Goal: Task Accomplishment & Management: Complete application form

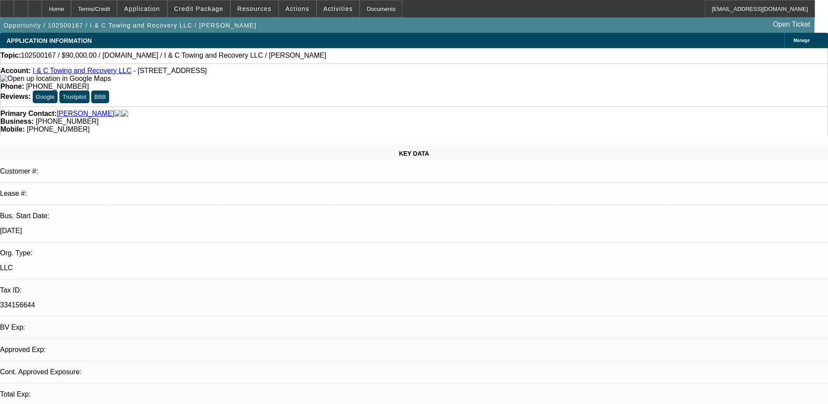
select select "0"
select select "2"
select select "0.1"
select select "1"
select select "2"
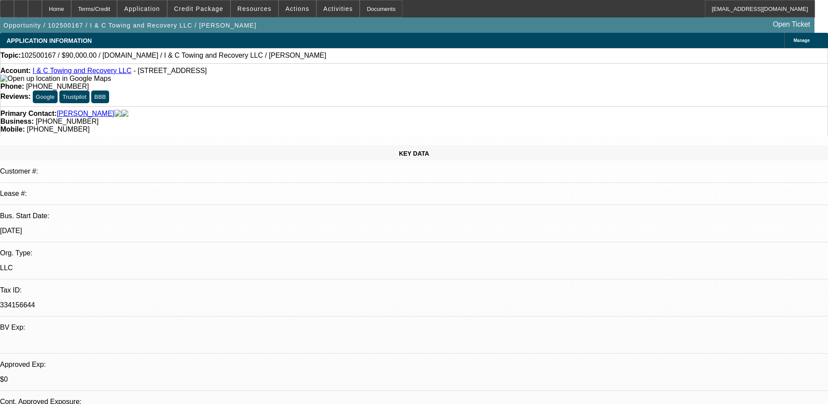
select select "4"
click at [28, 8] on div at bounding box center [21, 8] width 14 height 17
click at [281, 7] on span at bounding box center [297, 8] width 37 height 21
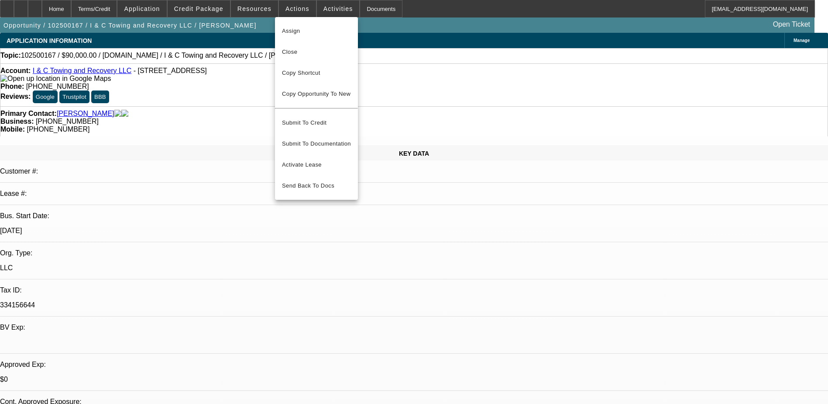
click at [212, 8] on div at bounding box center [414, 202] width 828 height 404
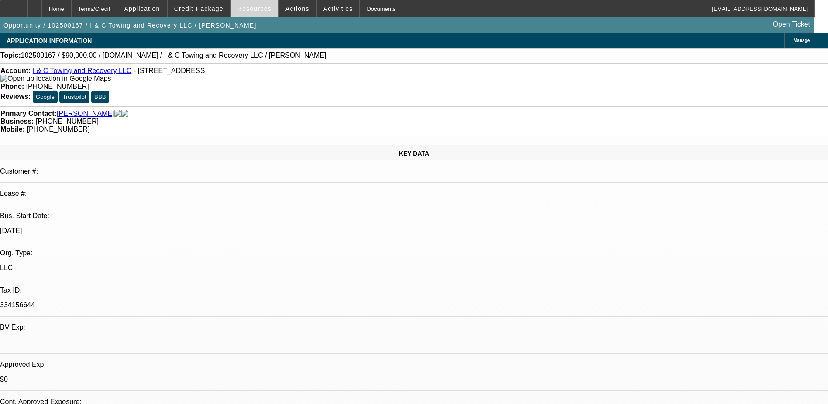
click at [268, 7] on span at bounding box center [254, 8] width 47 height 21
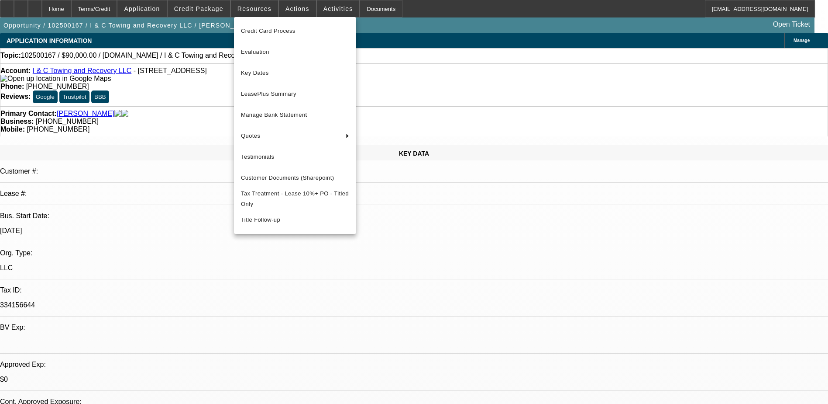
click at [207, 9] on div at bounding box center [414, 202] width 828 height 404
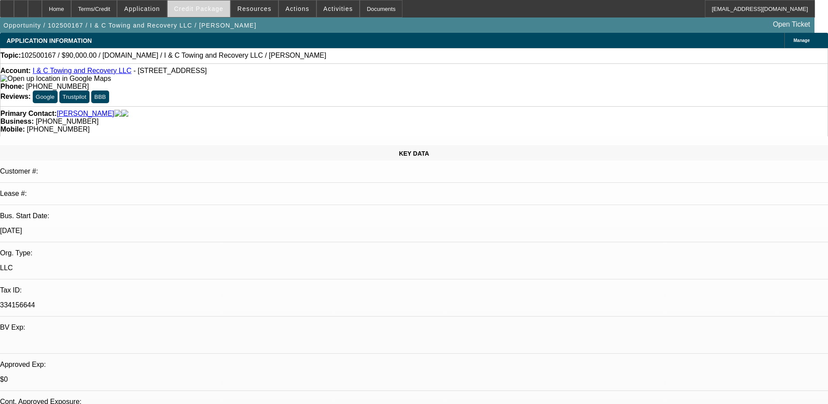
click at [220, 9] on span "Credit Package" at bounding box center [198, 8] width 49 height 7
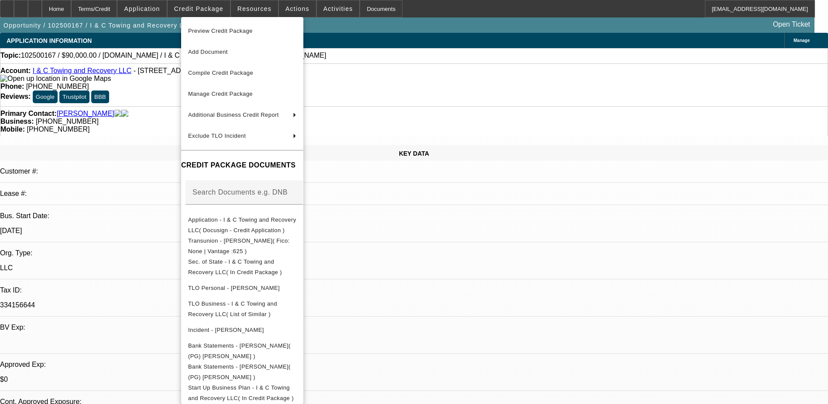
click at [158, 13] on div at bounding box center [414, 202] width 828 height 404
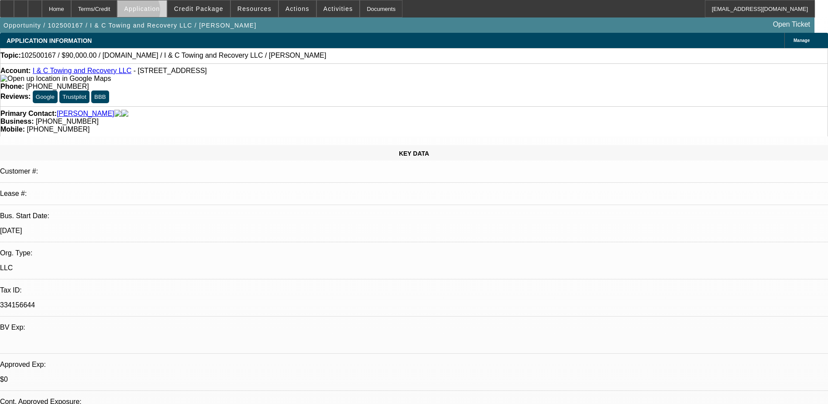
click at [158, 12] on span at bounding box center [141, 8] width 49 height 21
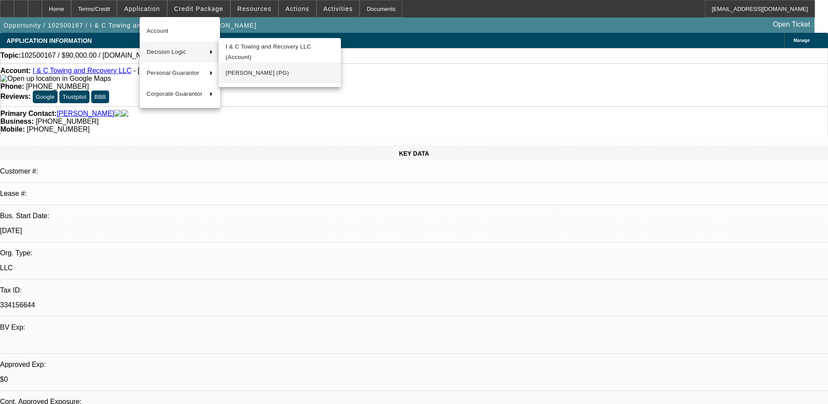
click at [277, 74] on span "Joshua Smith (PG)" at bounding box center [280, 73] width 108 height 10
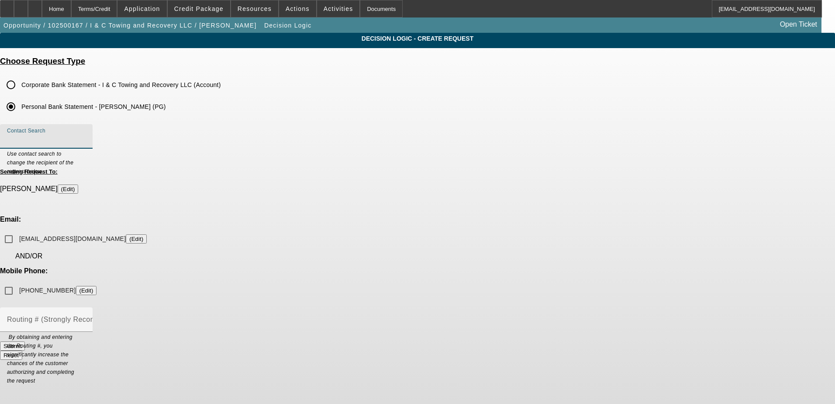
click at [86, 142] on input "Contact Search" at bounding box center [46, 140] width 79 height 10
click at [400, 167] on div "Contact Search Use contact search to change the recipient of the request below.…" at bounding box center [417, 245] width 835 height 243
click at [17, 230] on input "joshinc25@icloud.com (Edit)" at bounding box center [8, 238] width 17 height 17
checkbox input "true"
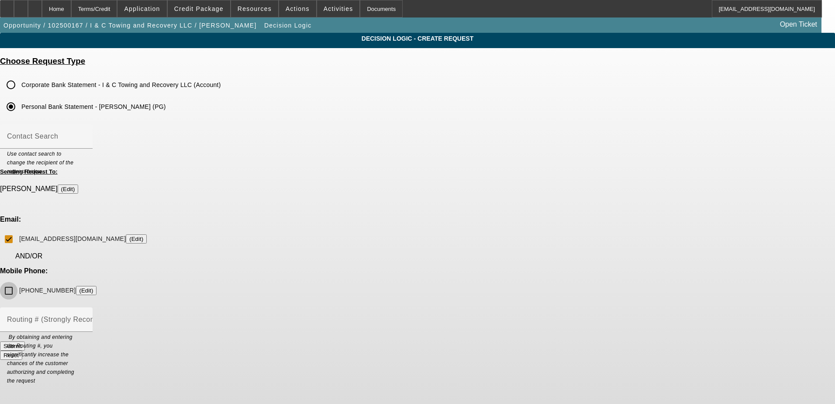
click at [17, 282] on input "(737) 400-3950 (Edit)" at bounding box center [8, 290] width 17 height 17
checkbox input "true"
click at [86, 307] on div "Routing # (Strongly Recommended)" at bounding box center [46, 319] width 79 height 24
drag, startPoint x: 371, startPoint y: 246, endPoint x: 344, endPoint y: 248, distance: 27.2
click at [86, 307] on div "Routing # (Strongly Recommended)" at bounding box center [46, 319] width 79 height 24
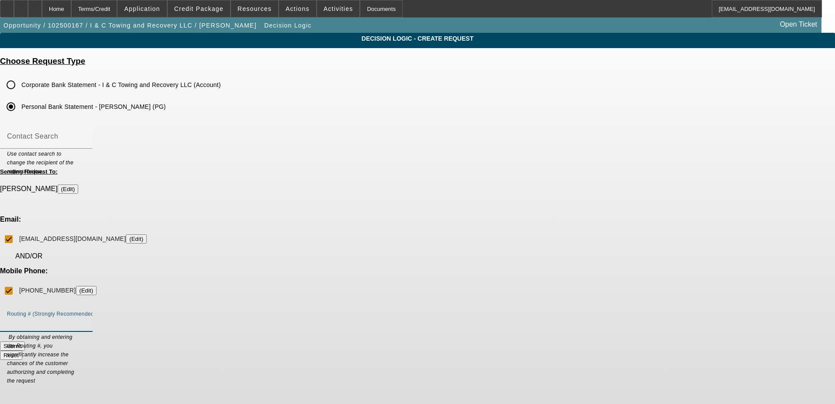
paste input "2560-7497"
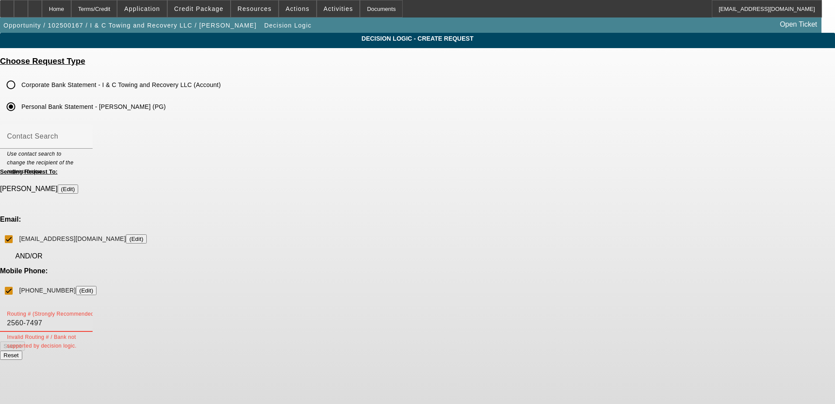
click at [86, 317] on input "2560-7497" at bounding box center [46, 322] width 79 height 10
click at [86, 317] on input "25607497" at bounding box center [46, 322] width 79 height 10
drag, startPoint x: 354, startPoint y: 284, endPoint x: 326, endPoint y: 264, distance: 34.2
click at [354, 341] on div "Submit Reset" at bounding box center [417, 350] width 835 height 18
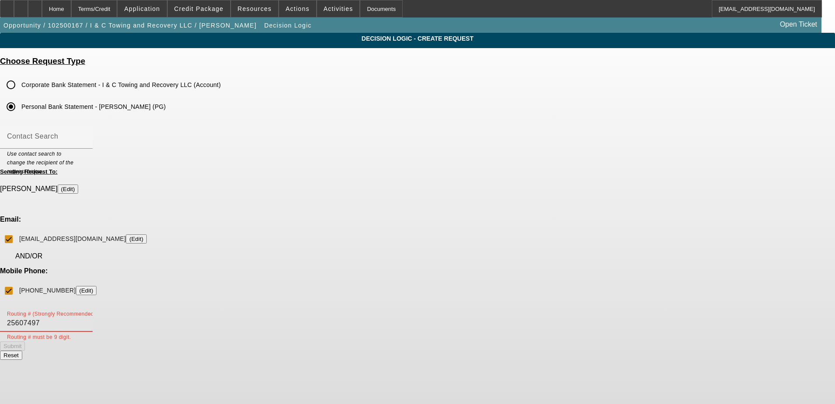
click at [86, 317] on input "25607497" at bounding box center [46, 322] width 79 height 10
type input "256074974"
click at [25, 341] on button "Submit" at bounding box center [12, 345] width 25 height 9
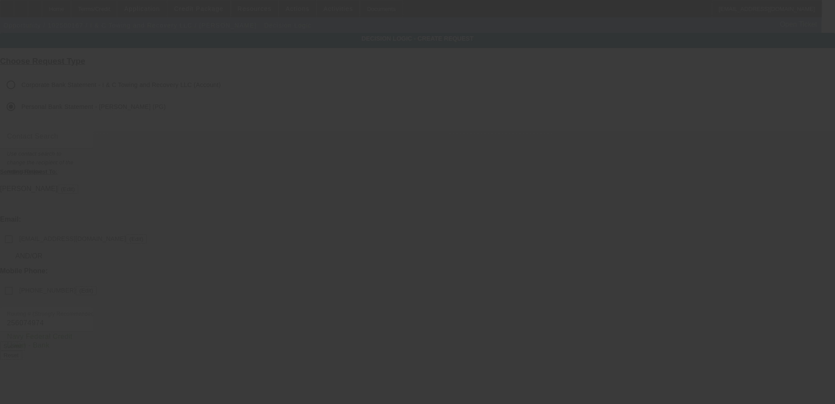
checkbox input "false"
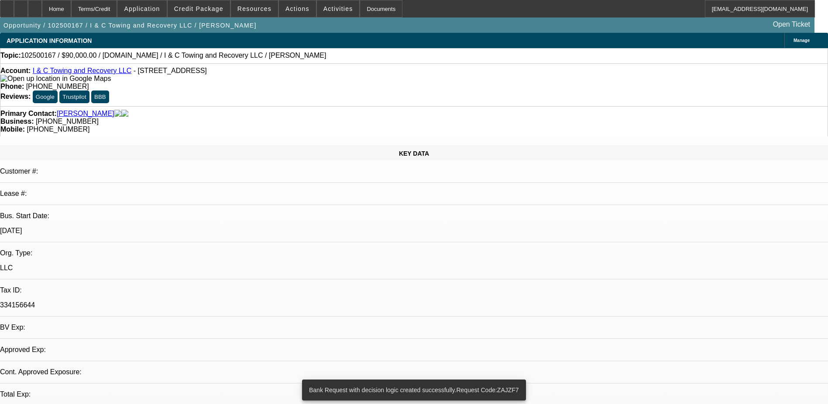
select select "0"
select select "2"
select select "0.1"
select select "4"
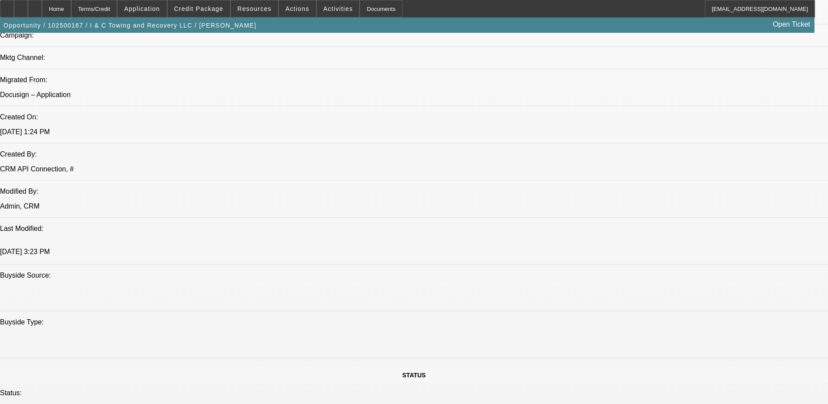
scroll to position [611, 0]
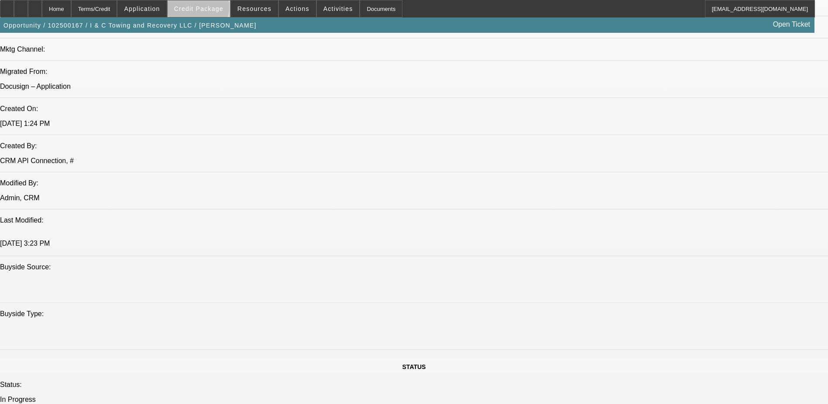
click at [212, 9] on span "Credit Package" at bounding box center [198, 8] width 49 height 7
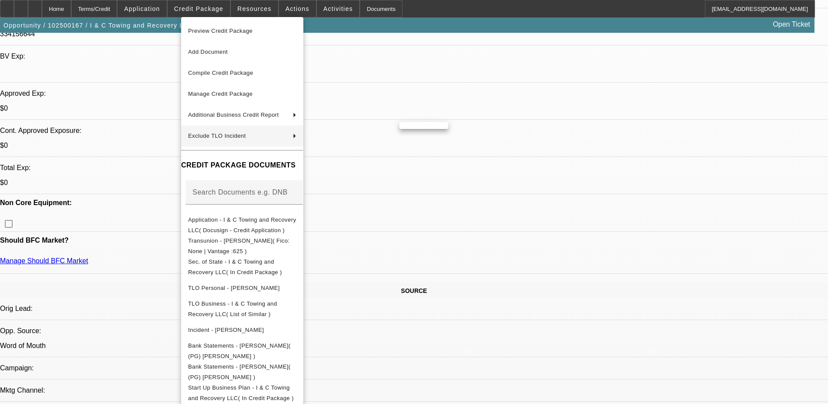
scroll to position [175, 0]
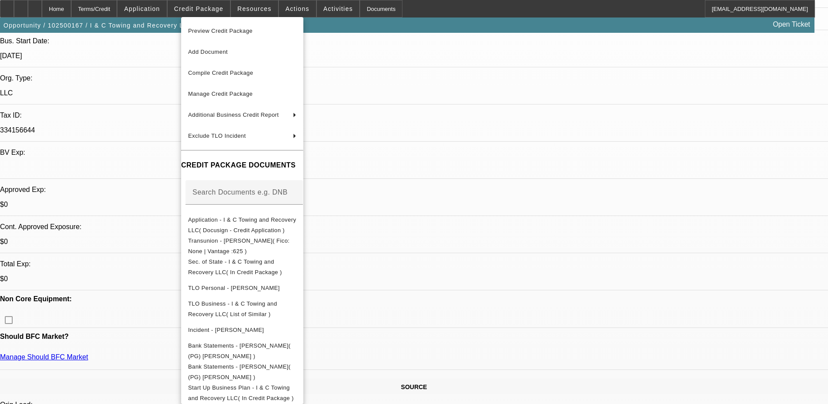
click at [161, 7] on div at bounding box center [414, 202] width 828 height 404
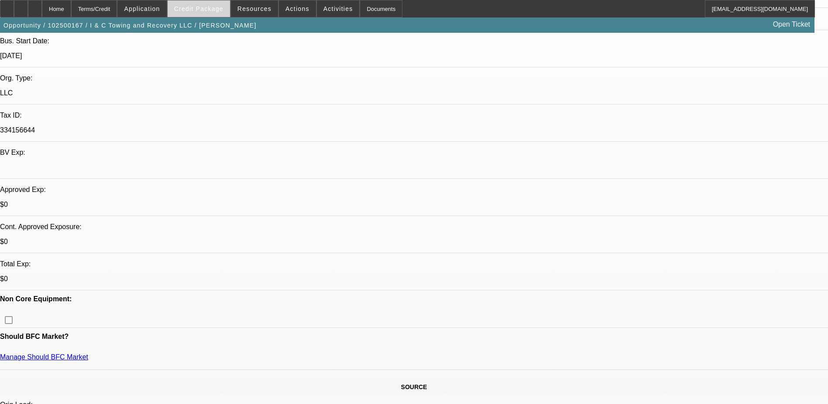
click at [221, 6] on span "Credit Package" at bounding box center [198, 8] width 49 height 7
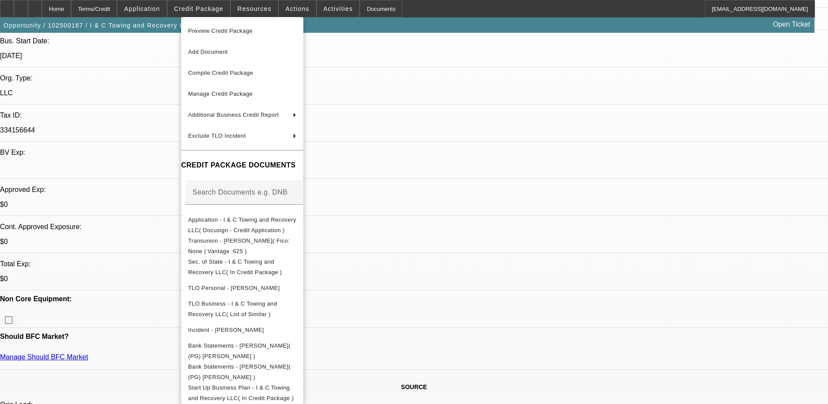
click at [135, 7] on div at bounding box center [414, 202] width 828 height 404
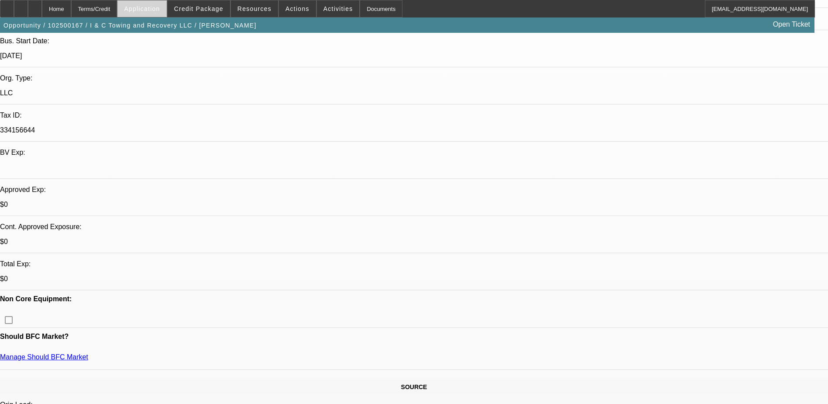
click at [149, 7] on span "Application" at bounding box center [142, 8] width 36 height 7
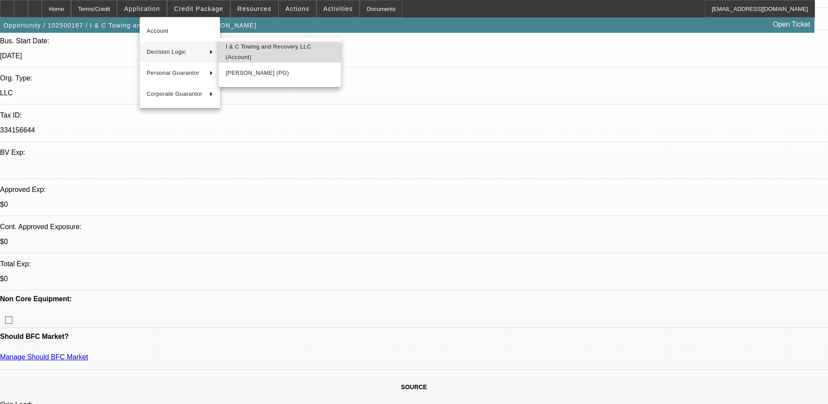
click at [254, 52] on span "I & C Towing and Recovery LLC (Account)" at bounding box center [280, 51] width 108 height 21
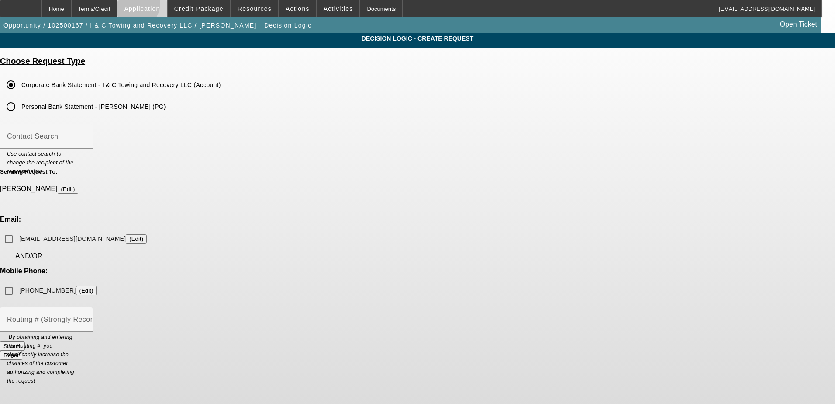
click at [155, 5] on span "Application" at bounding box center [142, 8] width 36 height 7
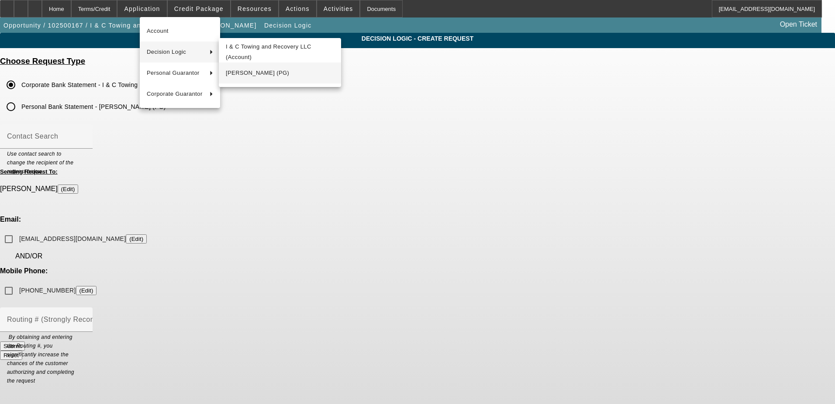
click at [246, 78] on span "Joshua Smith (PG)" at bounding box center [280, 73] width 108 height 10
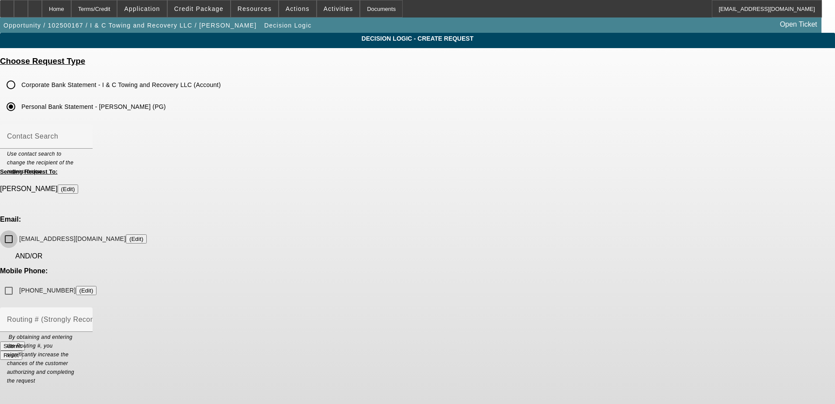
click at [17, 230] on input "joshinc25@icloud.com (Edit)" at bounding box center [8, 238] width 17 height 17
checkbox input "true"
click at [125, 315] on mat-label "Routing # (Strongly Recommended)" at bounding box center [66, 318] width 118 height 7
click at [86, 317] on input "Routing # (Strongly Recommended)" at bounding box center [46, 322] width 79 height 10
paste input "2560-7497"
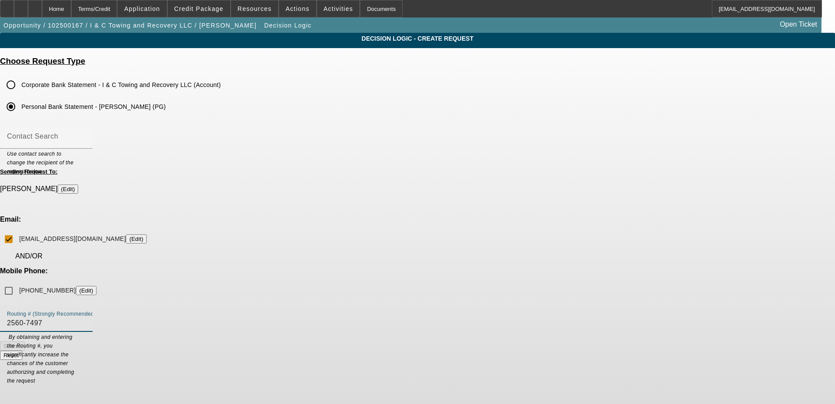
click at [86, 317] on input "2560-7497" at bounding box center [46, 322] width 79 height 10
click at [86, 317] on input "25607497" at bounding box center [46, 322] width 79 height 10
type input "256074974"
click at [415, 228] on form "Sending Request To: Smith, Joshua (Edit) Email: joshinc25@icloud.com (Edit) AND…" at bounding box center [417, 263] width 835 height 191
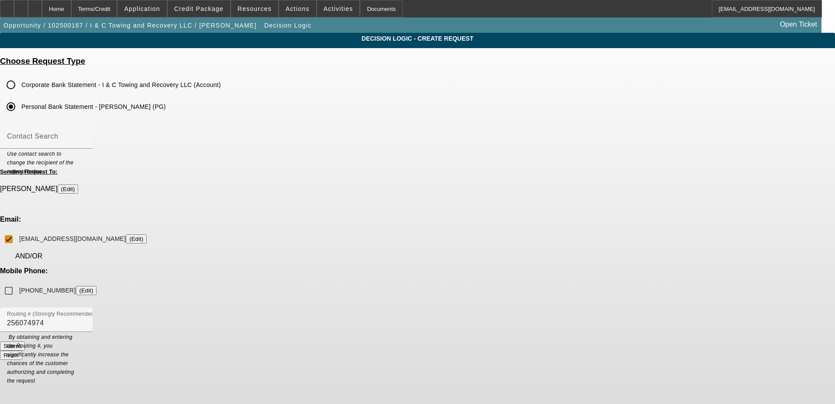
click at [414, 229] on div "Email: joshinc25@icloud.com (Edit) AND/OR Mobile Phone: (737) 400-3950 (Edit)" at bounding box center [417, 257] width 835 height 84
click at [376, 341] on div "Submit Reset" at bounding box center [417, 350] width 835 height 18
click at [17, 282] on input "(737) 400-3950 (Edit)" at bounding box center [8, 290] width 17 height 17
checkbox input "false"
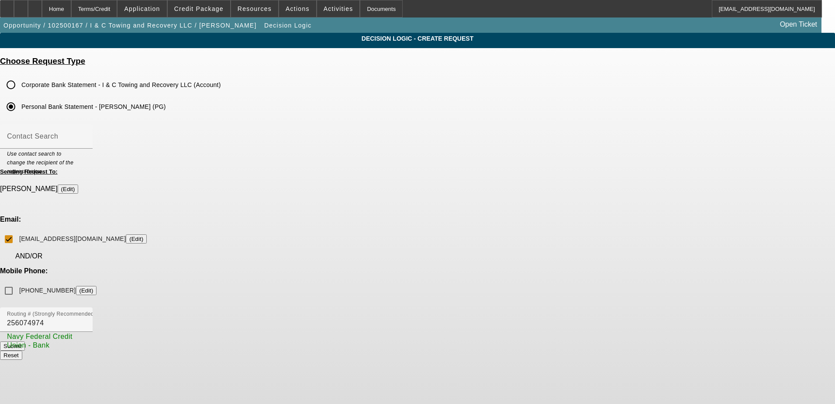
click at [25, 341] on button "Submit" at bounding box center [12, 345] width 25 height 9
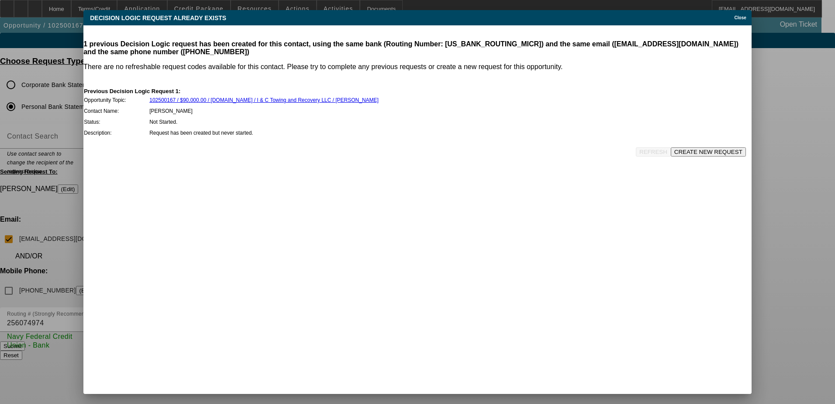
click at [679, 147] on button "CREATE NEW REQUEST" at bounding box center [708, 151] width 75 height 9
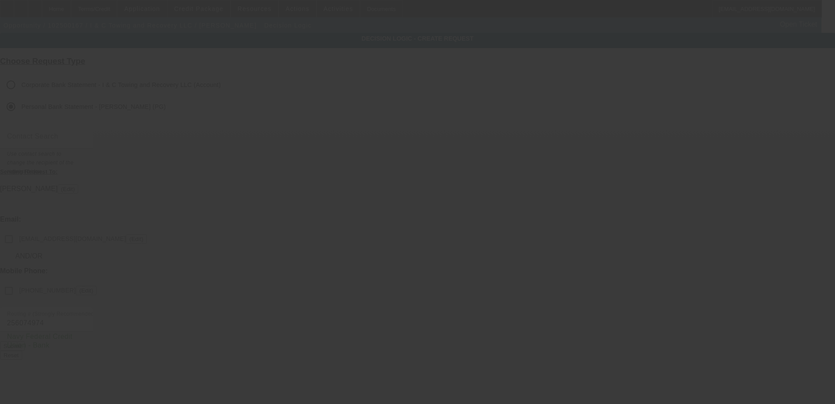
checkbox input "false"
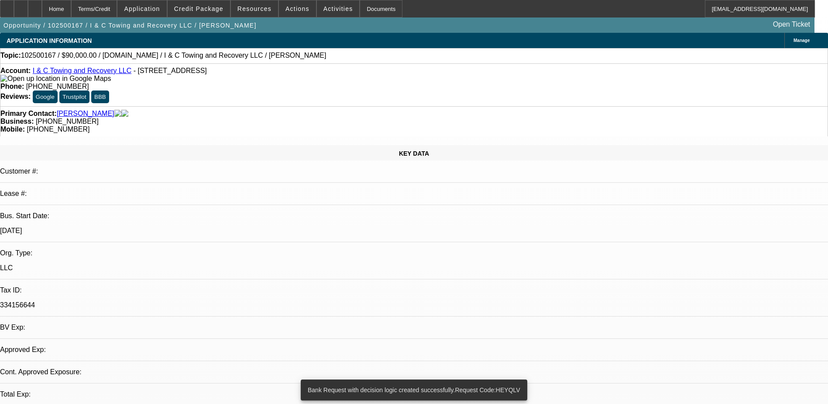
select select "0"
select select "2"
select select "0.1"
select select "4"
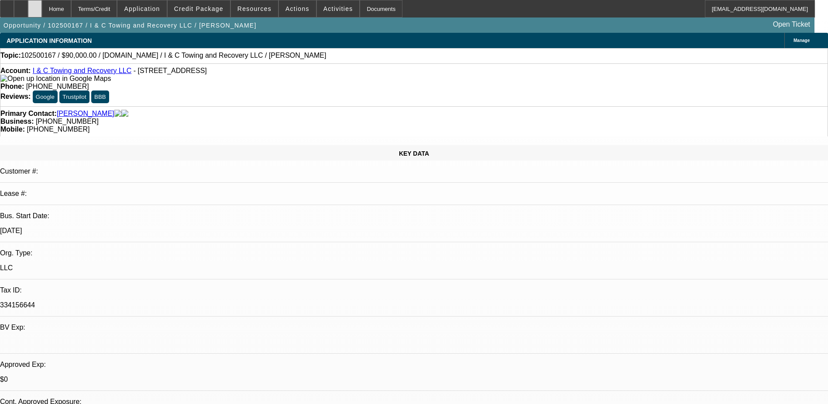
click at [42, 7] on div at bounding box center [35, 8] width 14 height 17
select select "0"
select select "2"
select select "0.1"
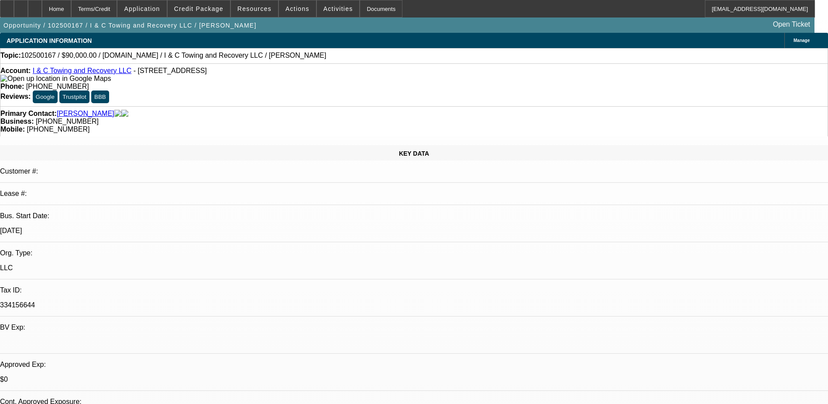
select select "4"
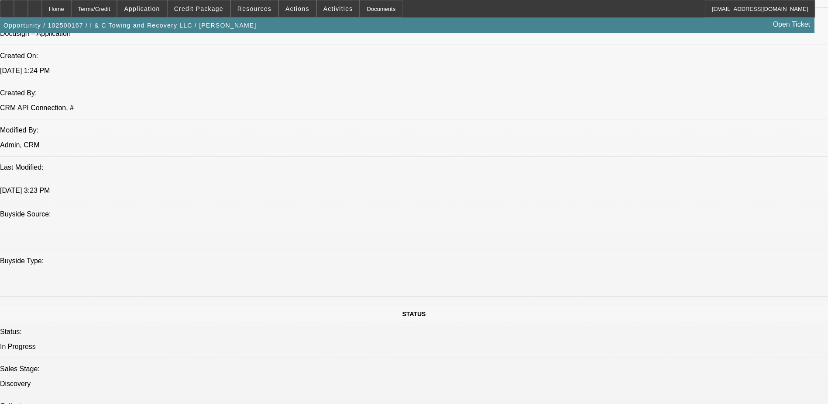
scroll to position [611, 0]
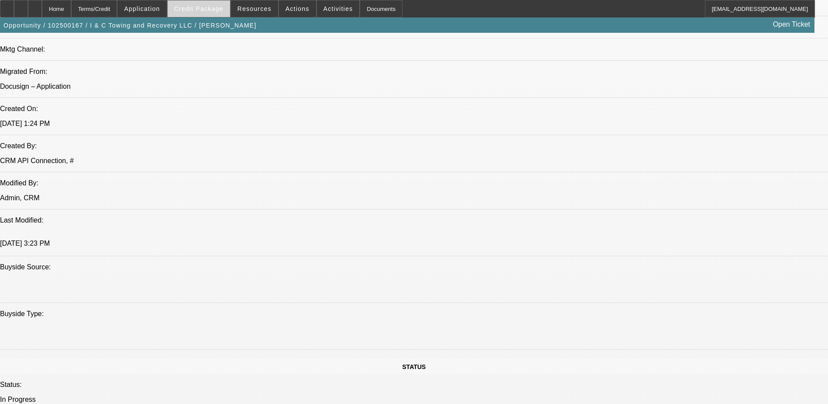
click at [214, 11] on span "Credit Package" at bounding box center [198, 8] width 49 height 7
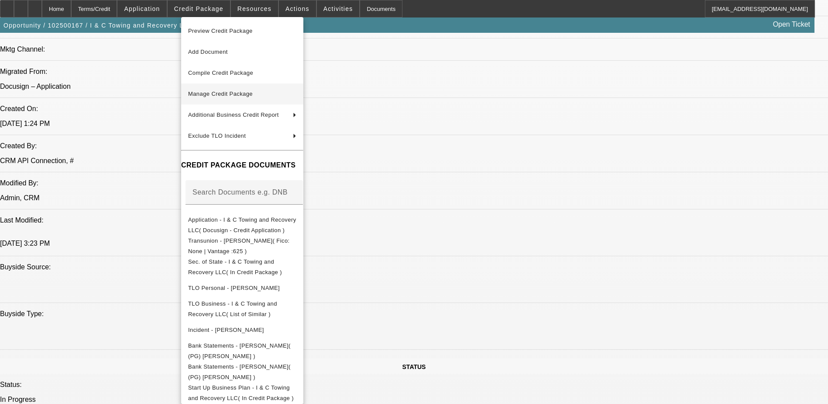
click at [280, 95] on span "Manage Credit Package" at bounding box center [242, 94] width 108 height 10
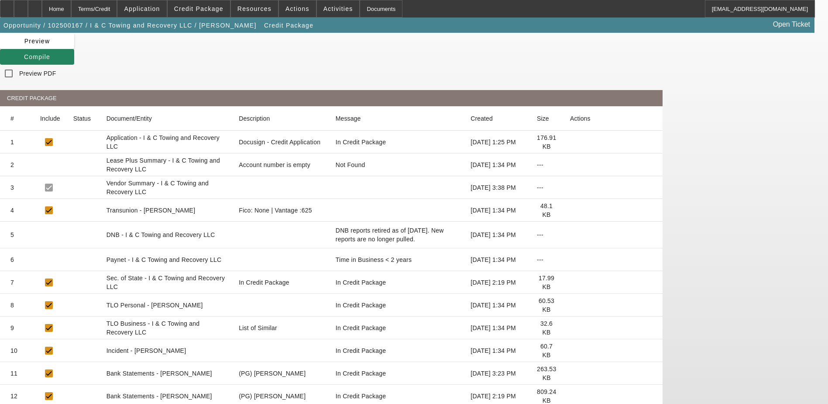
scroll to position [113, 0]
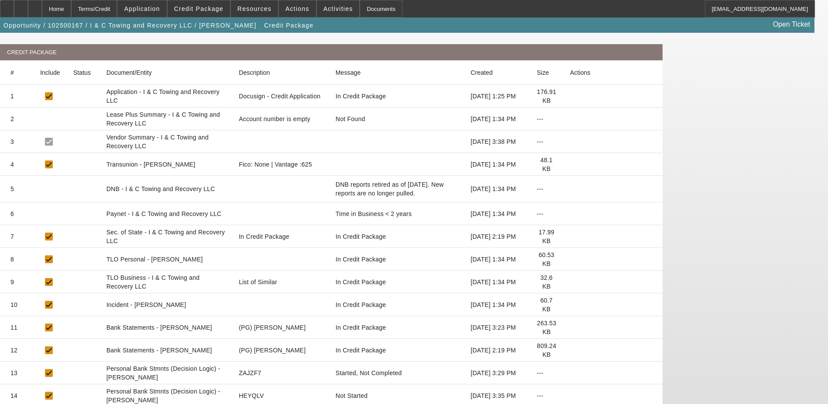
click at [570, 350] on icon at bounding box center [570, 350] width 0 height 0
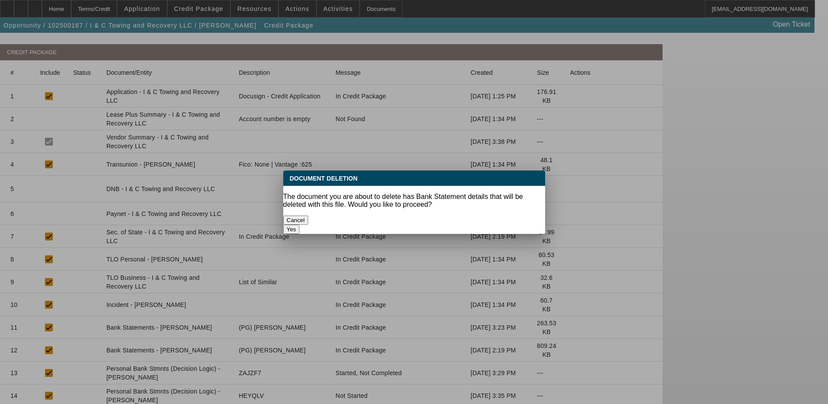
scroll to position [0, 0]
click at [300, 224] on button "Yes" at bounding box center [291, 228] width 17 height 9
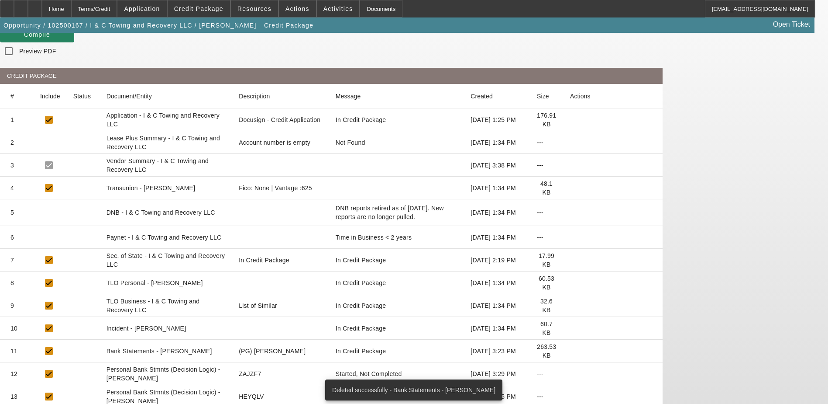
scroll to position [90, 0]
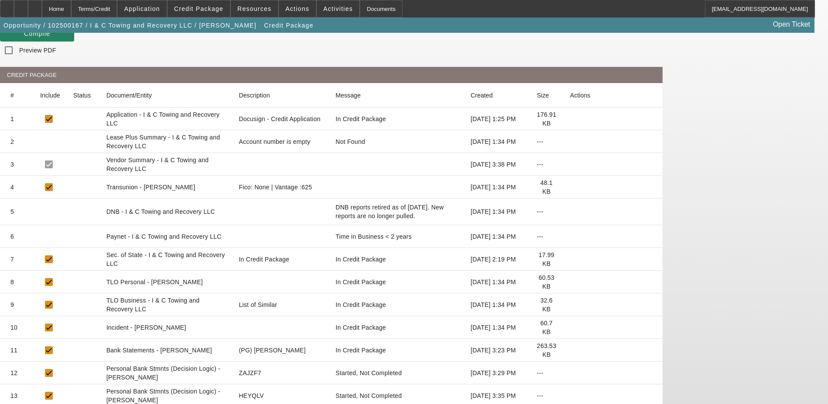
click at [570, 350] on icon at bounding box center [570, 350] width 0 height 0
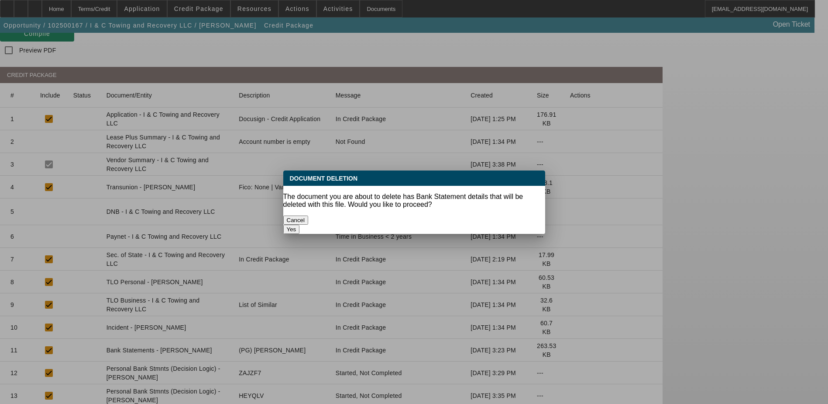
scroll to position [0, 0]
click at [300, 224] on button "Yes" at bounding box center [291, 228] width 17 height 9
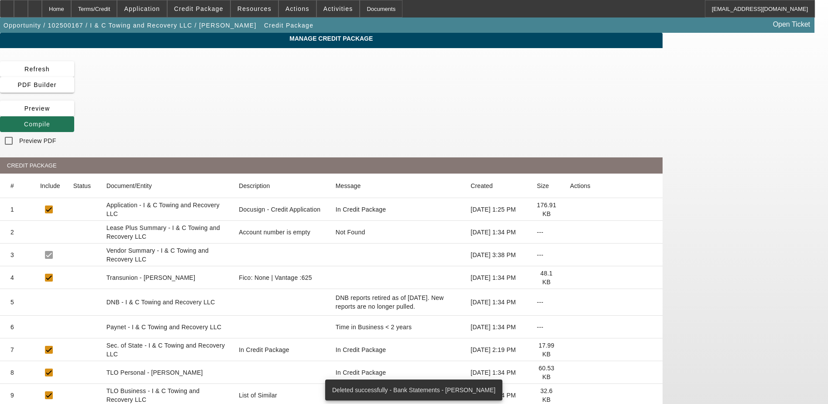
click at [50, 121] on span "Compile" at bounding box center [37, 124] width 26 height 7
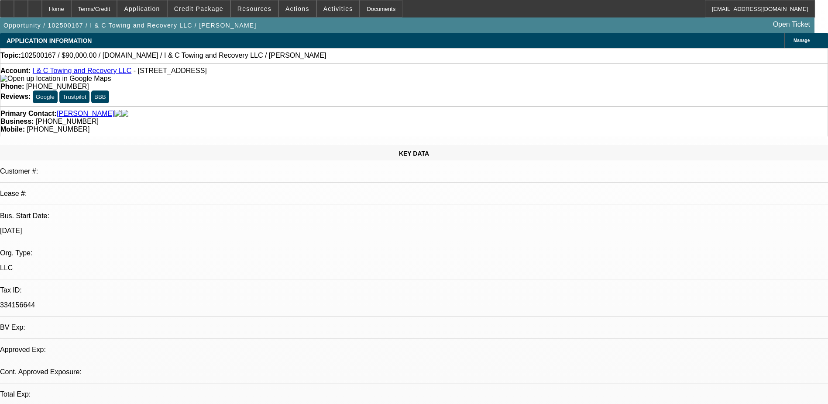
select select "0"
select select "2"
select select "0.1"
select select "4"
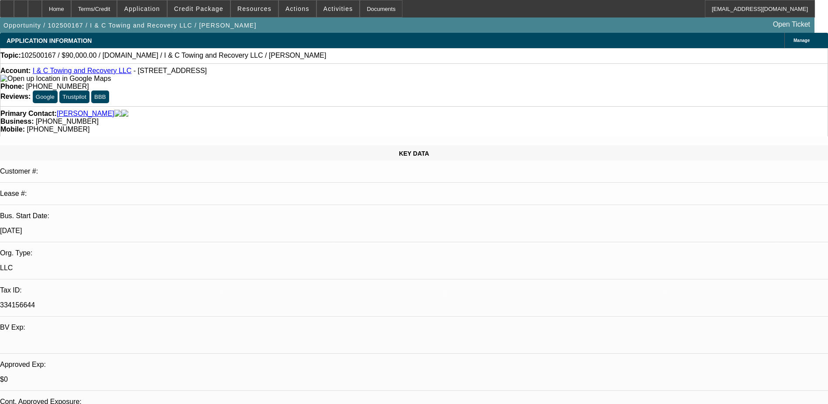
drag, startPoint x: 309, startPoint y: 37, endPoint x: 229, endPoint y: 27, distance: 80.5
click at [309, 37] on div "APPLICATION INFORMATION Manage" at bounding box center [414, 40] width 828 height 15
click at [166, 8] on span at bounding box center [141, 8] width 49 height 21
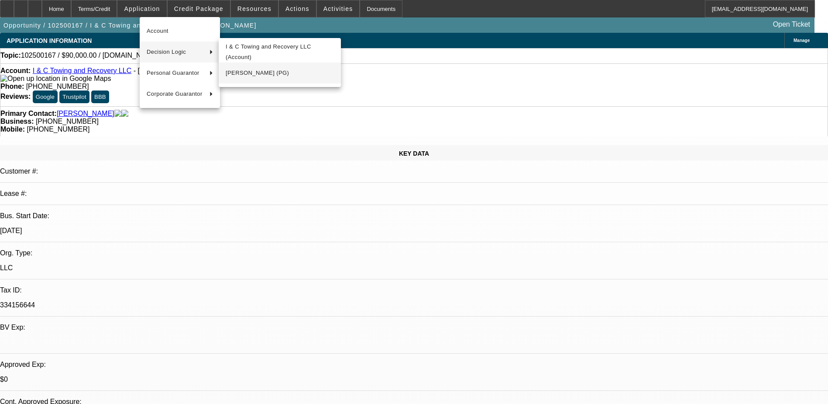
click at [288, 73] on span "Joshua Smith (PG)" at bounding box center [280, 73] width 108 height 10
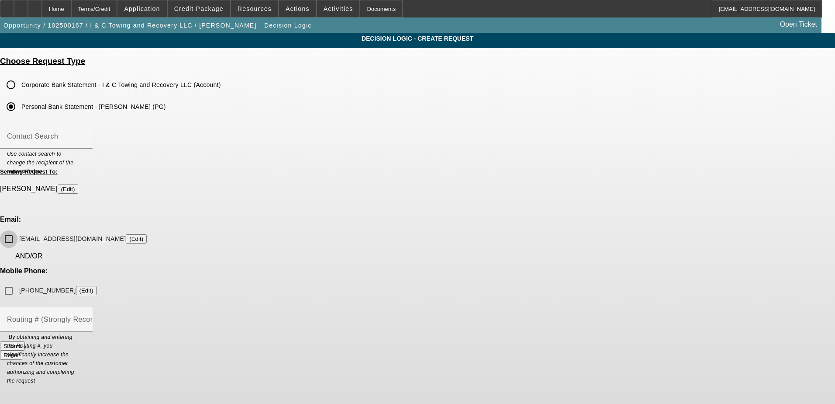
click at [17, 230] on input "joshinc25@icloud.com (Edit)" at bounding box center [8, 238] width 17 height 17
checkbox input "true"
click at [17, 282] on input "(737) 400-3950 (Edit)" at bounding box center [8, 290] width 17 height 17
checkbox input "true"
click at [125, 315] on mat-label "Routing # (Strongly Recommended)" at bounding box center [66, 318] width 118 height 7
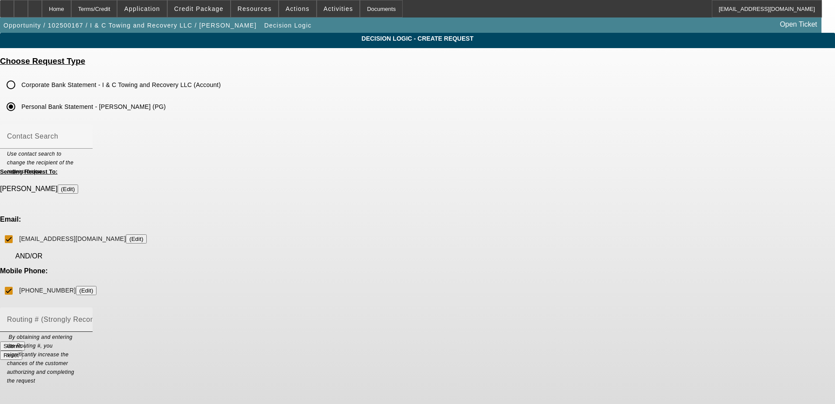
click at [86, 317] on input "Routing # (Strongly Recommended)" at bounding box center [46, 322] width 79 height 10
paste input "2560-7497"
type input "256074974"
click at [25, 341] on button "Submit" at bounding box center [12, 345] width 25 height 9
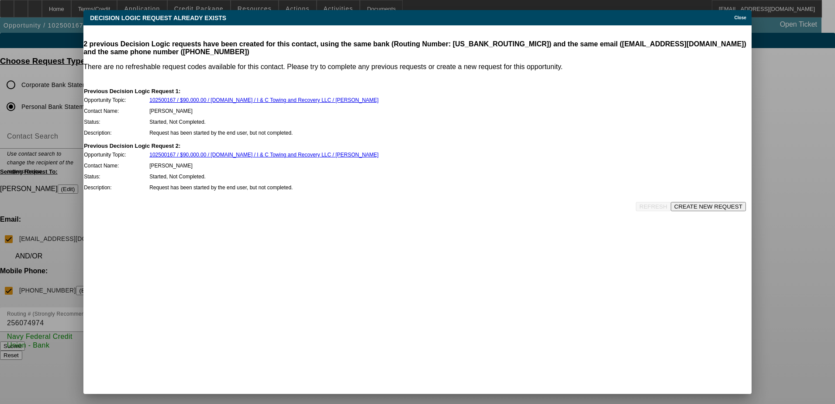
click at [694, 202] on button "CREATE NEW REQUEST" at bounding box center [708, 206] width 75 height 9
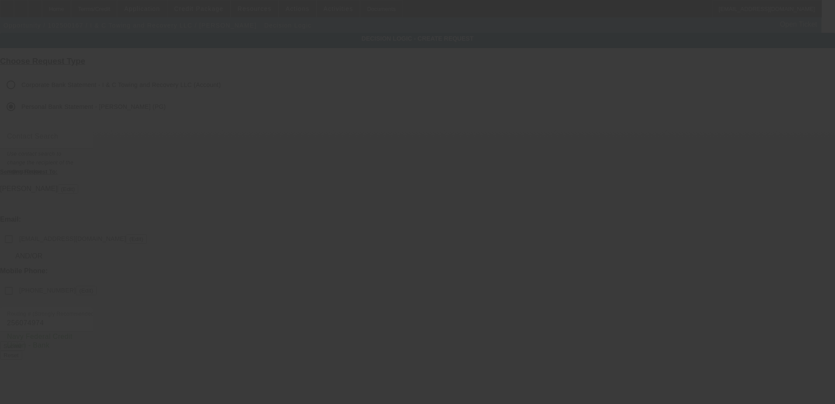
checkbox input "false"
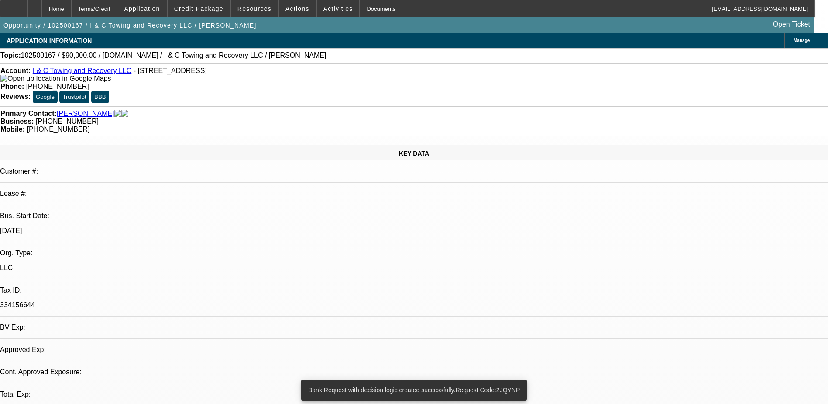
select select "0"
select select "2"
select select "0.1"
select select "4"
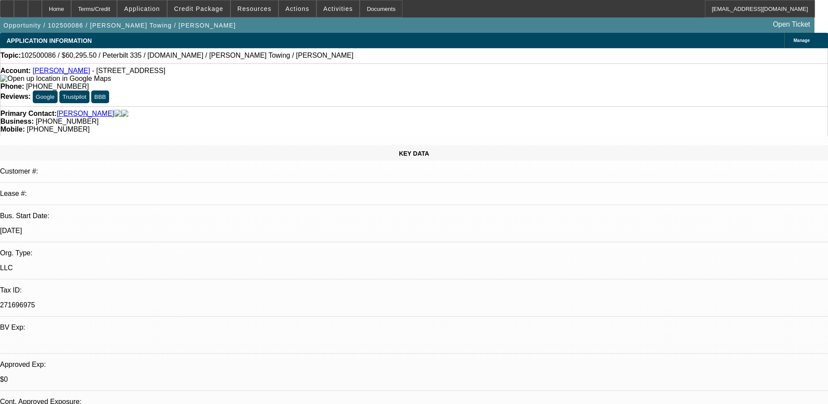
select select "0.1"
select select "2"
select select "0.1"
select select "4"
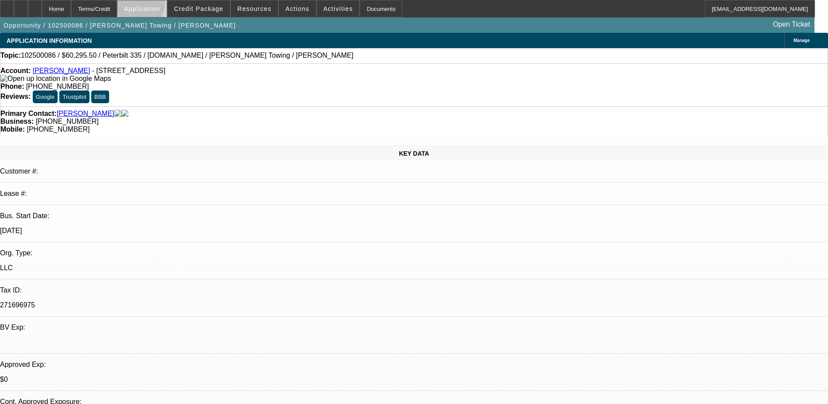
click at [160, 6] on span "Application" at bounding box center [142, 8] width 36 height 7
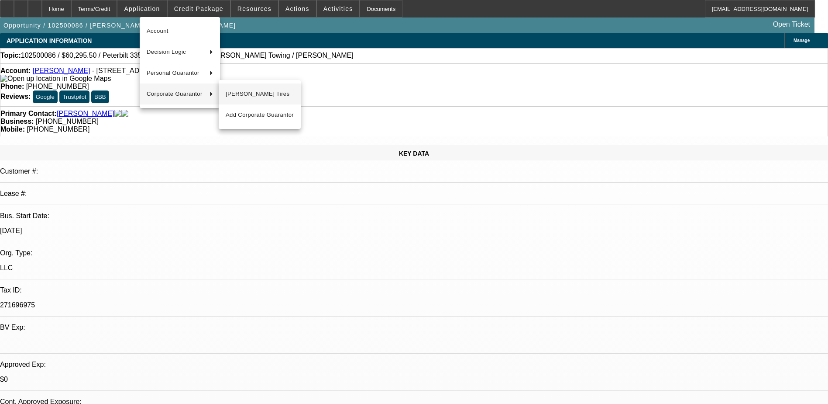
click at [260, 92] on span "Velez Tires" at bounding box center [260, 94] width 68 height 10
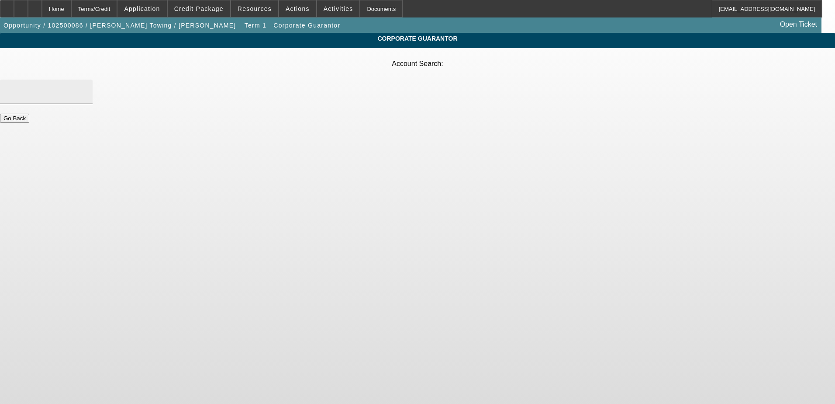
click at [86, 86] on input "Account Search" at bounding box center [46, 91] width 79 height 10
click at [29, 114] on button "Go Back" at bounding box center [14, 118] width 29 height 9
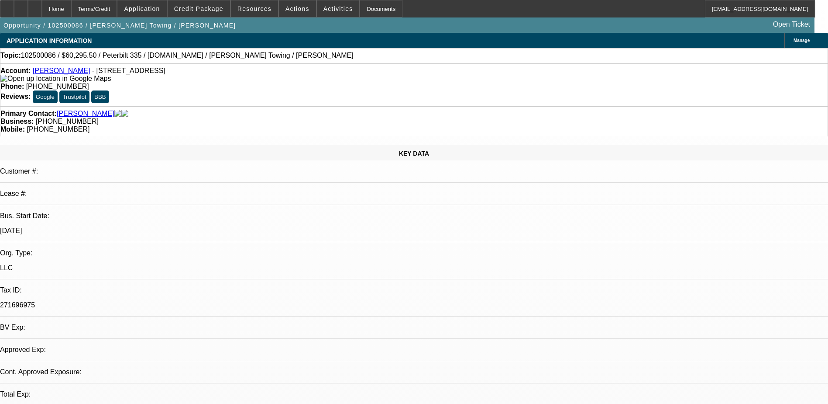
select select "0.1"
select select "2"
select select "0.1"
select select "4"
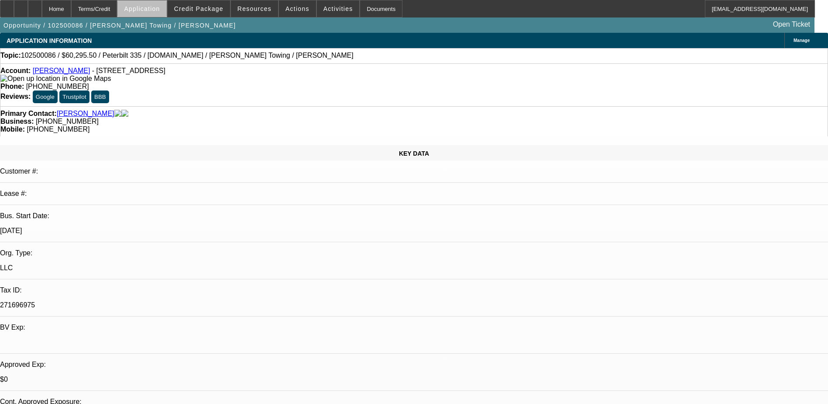
click at [160, 11] on span "Application" at bounding box center [142, 8] width 36 height 7
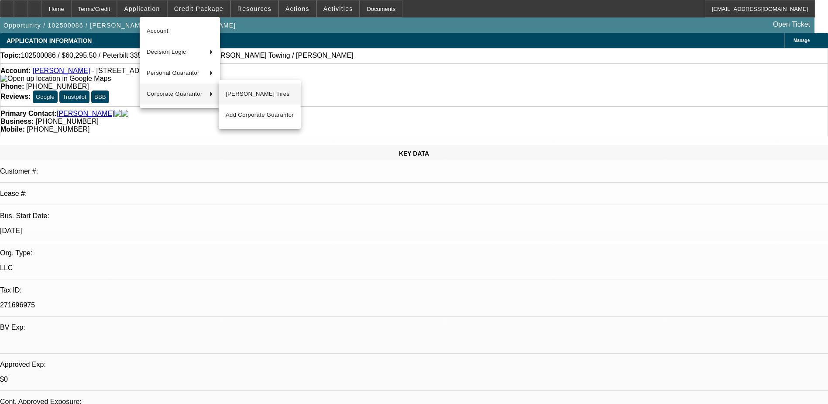
click at [268, 91] on span "Velez Tires" at bounding box center [260, 94] width 68 height 10
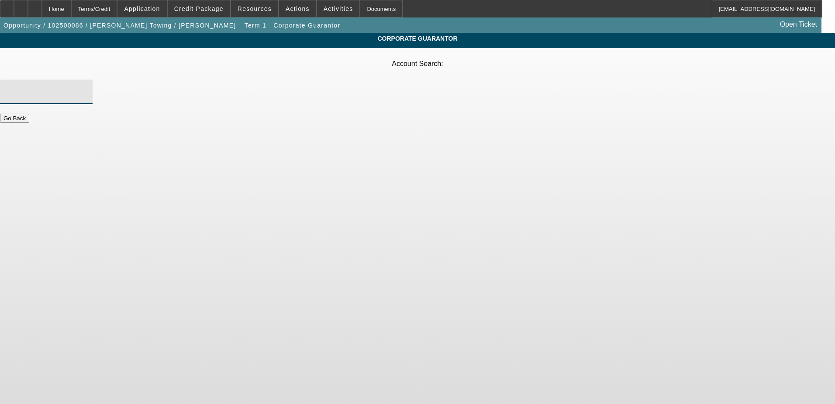
click at [86, 86] on input "Account Search" at bounding box center [46, 91] width 79 height 10
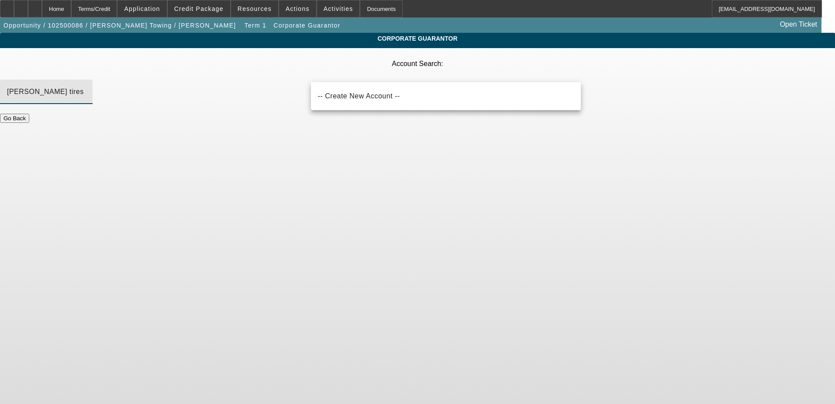
click at [252, 114] on div "Go Back" at bounding box center [417, 118] width 835 height 9
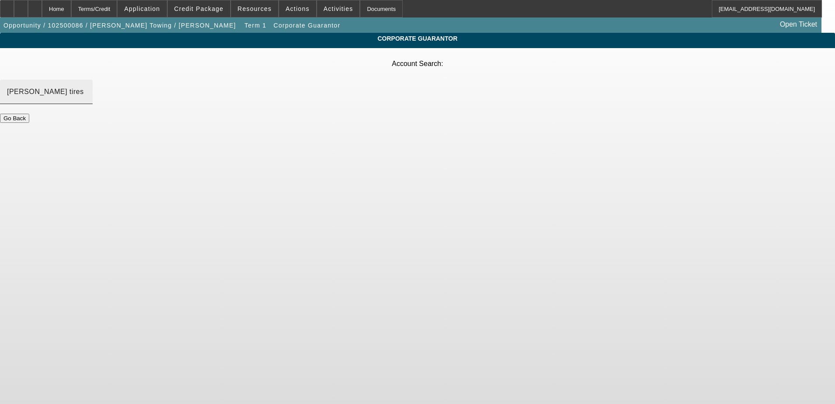
click at [86, 86] on input "velez tires" at bounding box center [46, 91] width 79 height 10
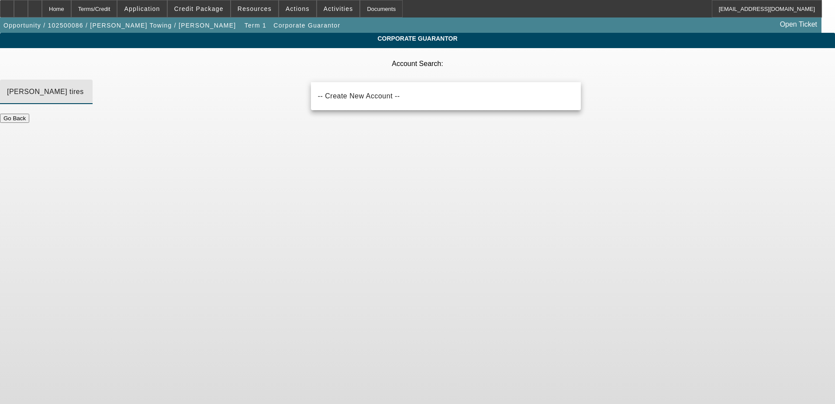
click at [86, 86] on input "velez tires" at bounding box center [46, 91] width 79 height 10
click at [86, 86] on input "velez tire" at bounding box center [46, 91] width 79 height 10
type input "velez tire"
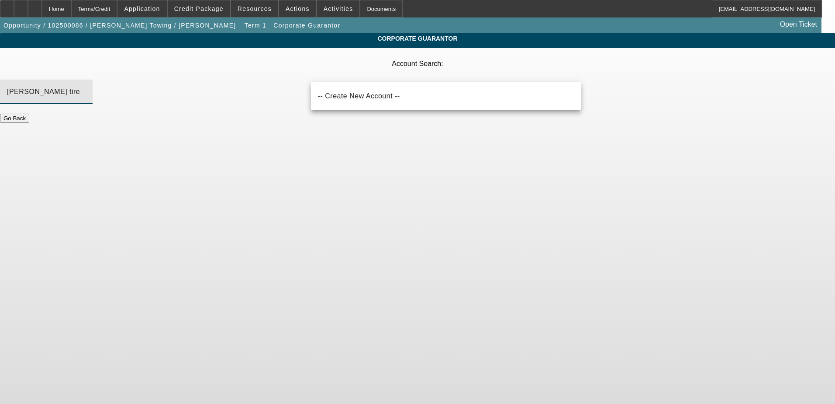
click at [281, 69] on p "Account Search:" at bounding box center [417, 63] width 835 height 17
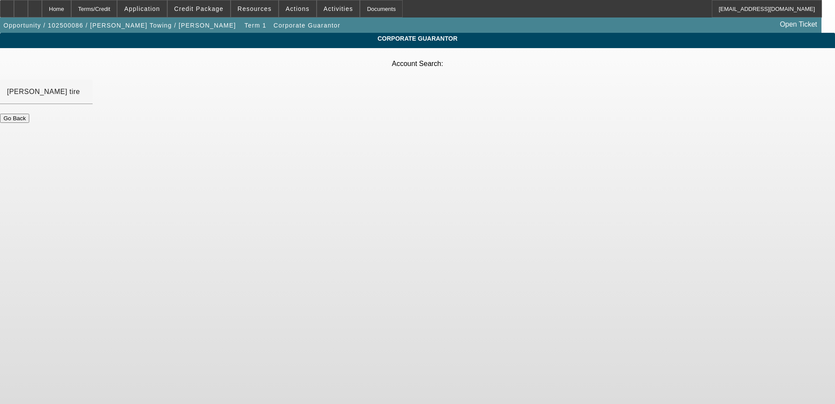
click at [29, 114] on button "Go Back" at bounding box center [14, 118] width 29 height 9
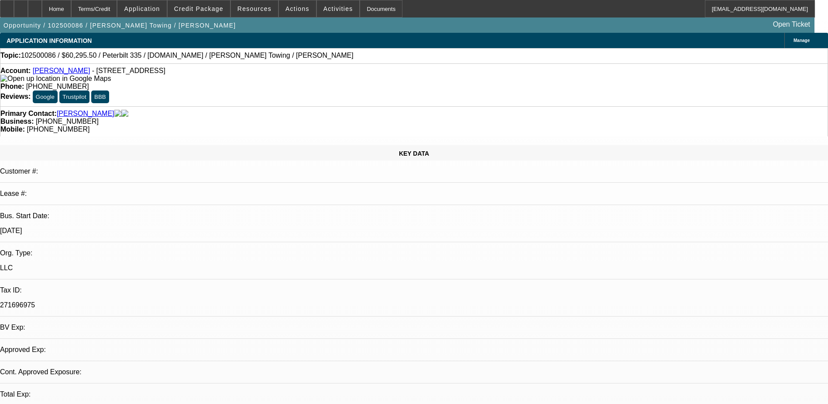
select select "0.1"
select select "2"
select select "0.1"
select select "4"
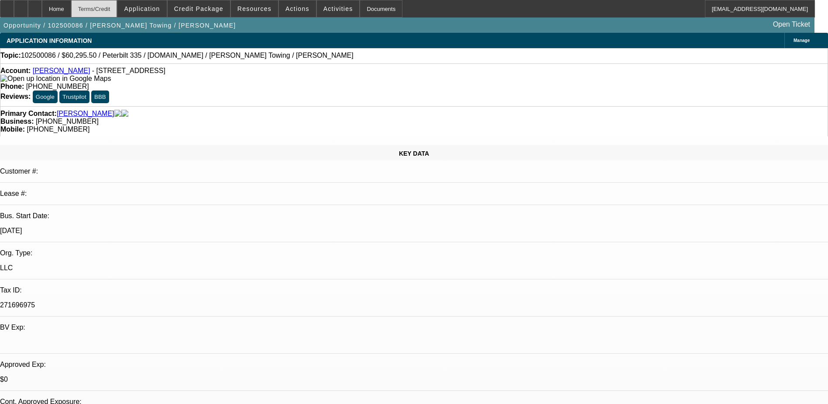
click at [116, 3] on div "Terms/Credit" at bounding box center [94, 8] width 46 height 17
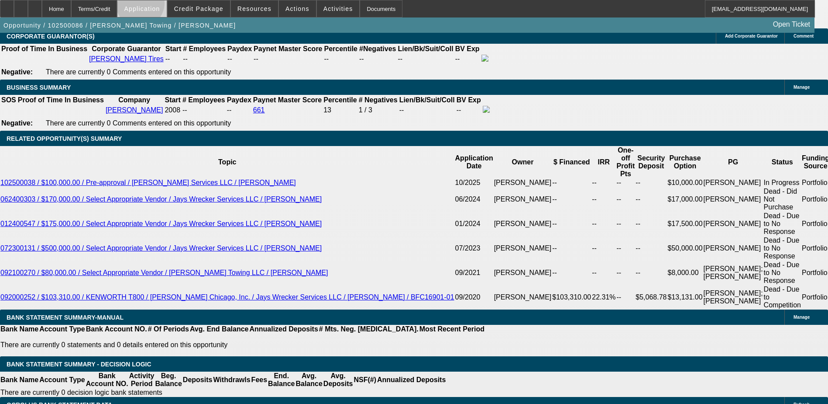
click at [160, 5] on span "Application" at bounding box center [142, 8] width 36 height 7
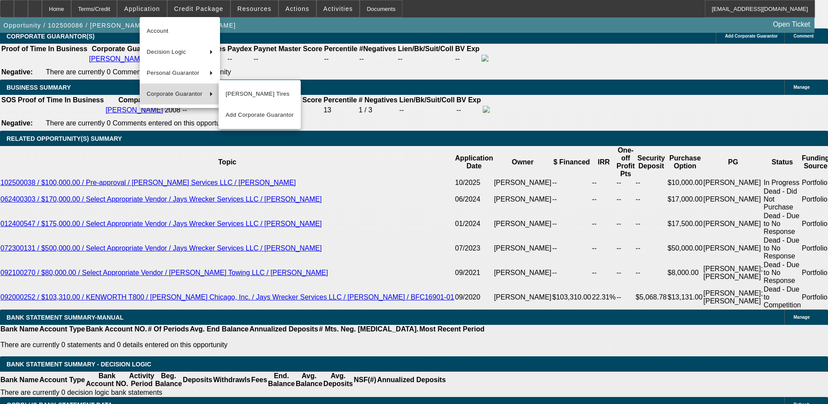
click at [171, 93] on span "Corporate Guarantor" at bounding box center [175, 94] width 56 height 10
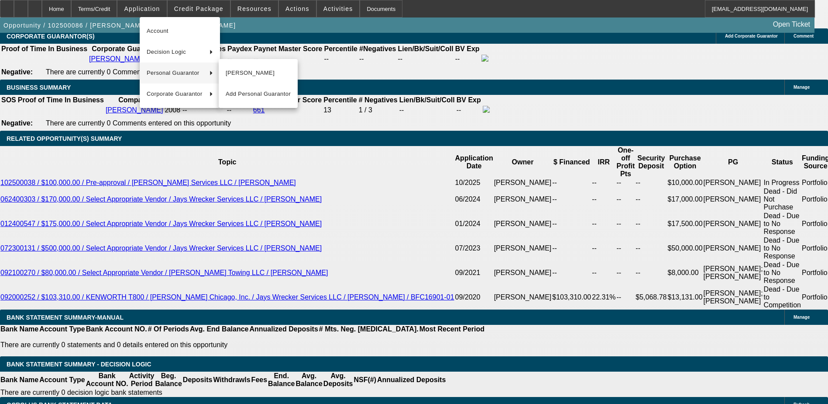
click at [418, 88] on div at bounding box center [414, 202] width 828 height 404
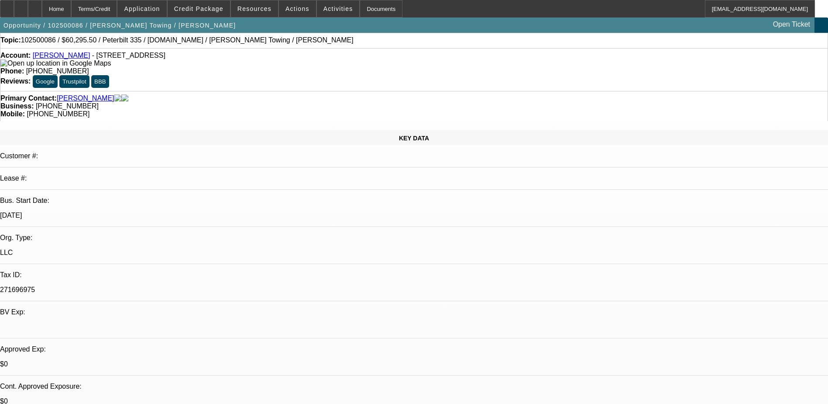
scroll to position [0, 0]
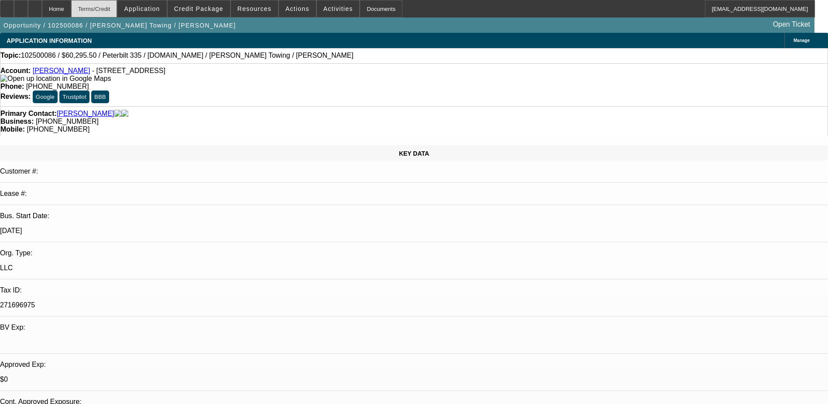
click at [102, 8] on div "Terms/Credit" at bounding box center [94, 8] width 46 height 17
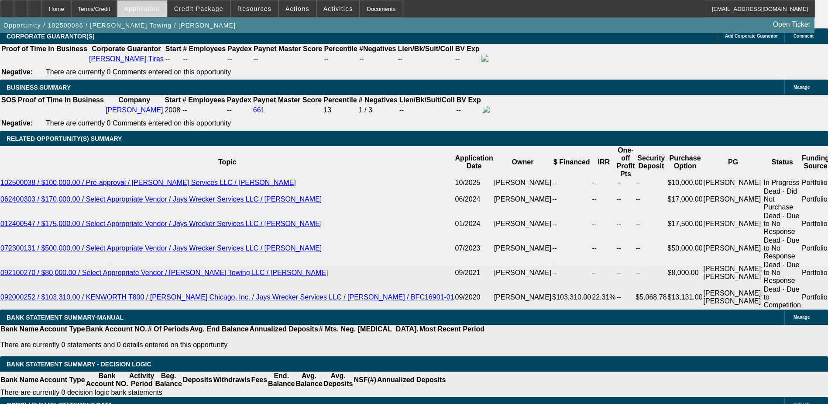
click at [157, 7] on span "Application" at bounding box center [142, 8] width 36 height 7
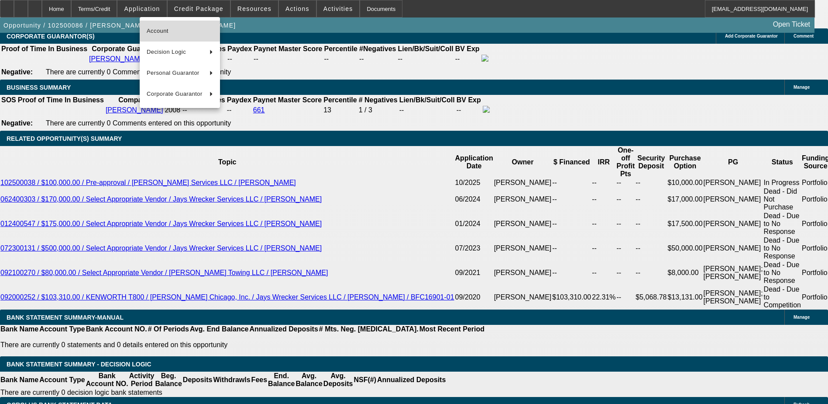
click at [184, 33] on span "Account" at bounding box center [180, 31] width 66 height 10
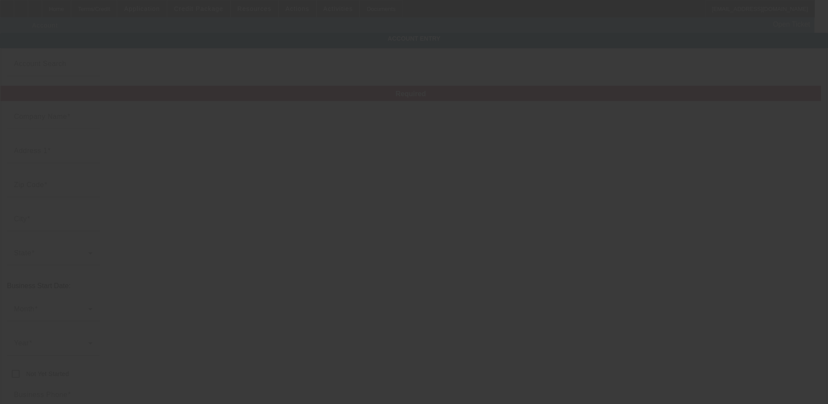
type input "[PERSON_NAME]"
type input "11 N 7th St"
type input "07109"
type input "Belleville"
type input "[PHONE_NUMBER]"
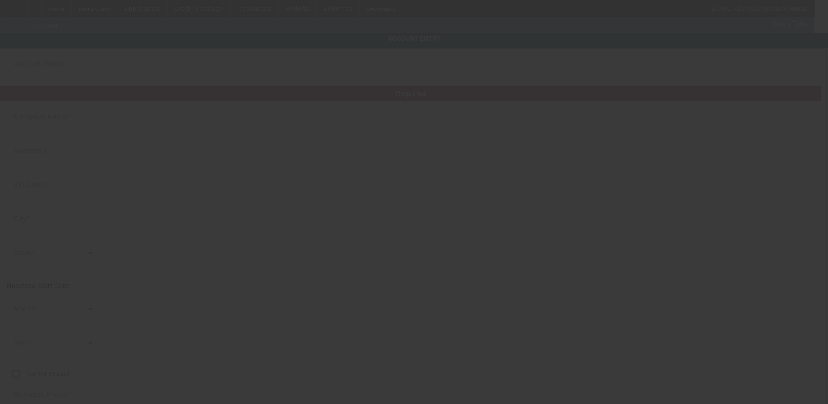
type input "carlitoway4337@gmail.com"
type input "Essex"
type input "271696975"
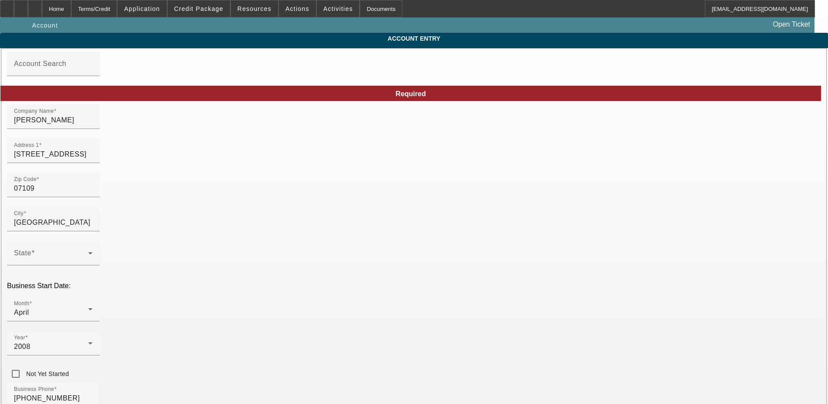
type input "10/3/2025"
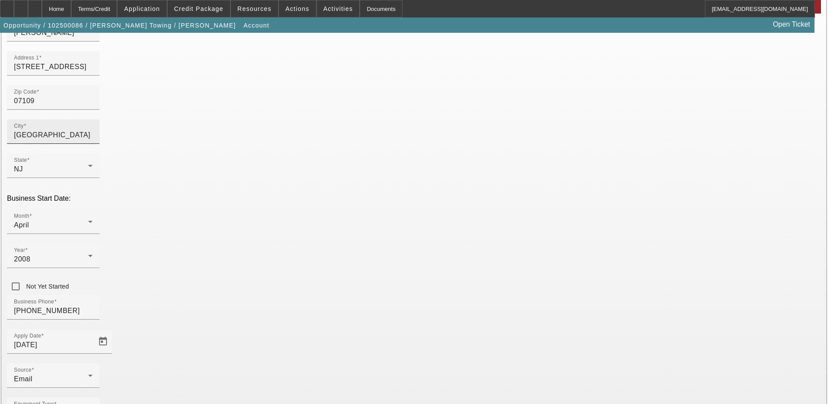
scroll to position [111, 0]
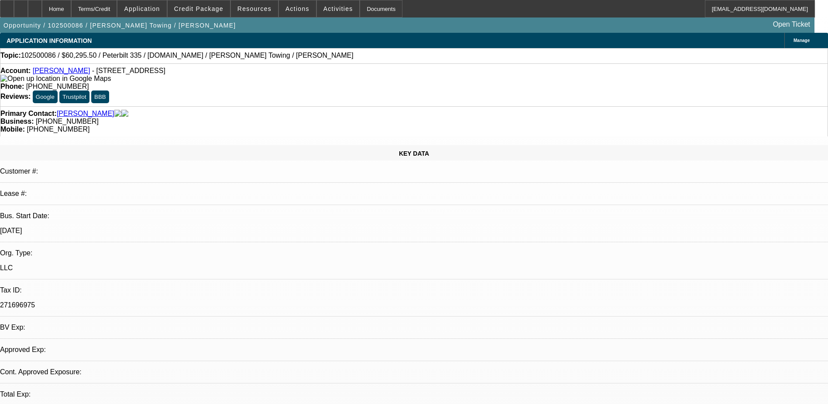
select select "0.1"
select select "2"
select select "0.1"
select select "4"
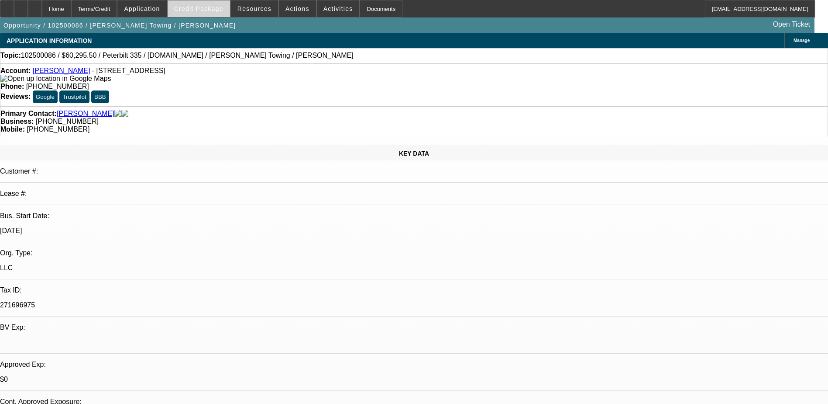
click at [214, 9] on span "Credit Package" at bounding box center [198, 8] width 49 height 7
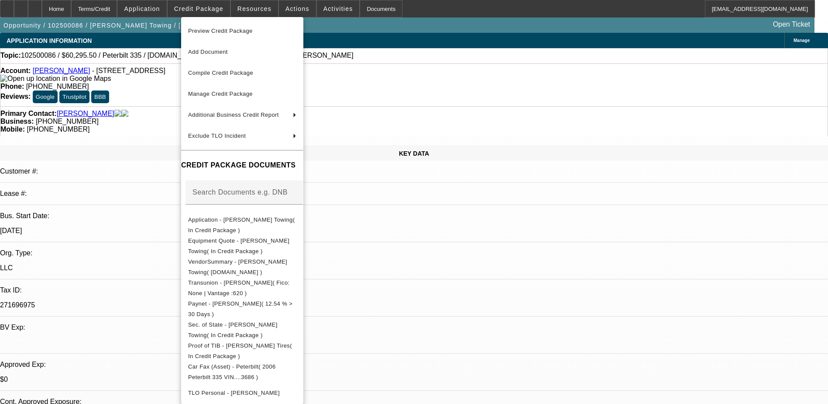
click at [165, 3] on div at bounding box center [414, 202] width 828 height 404
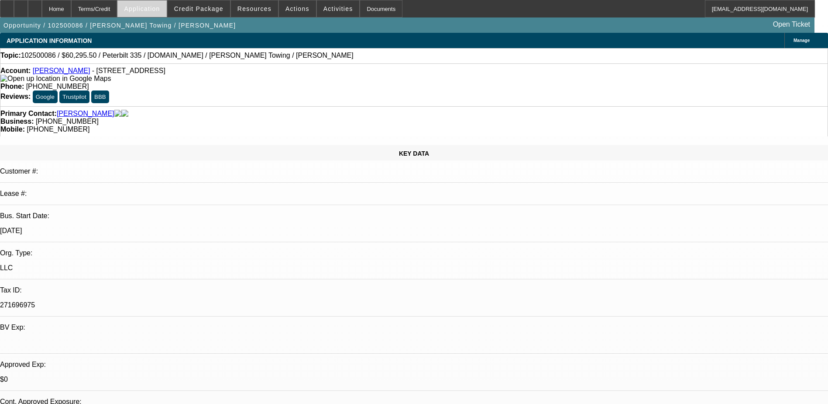
click at [160, 8] on span "Application" at bounding box center [142, 8] width 36 height 7
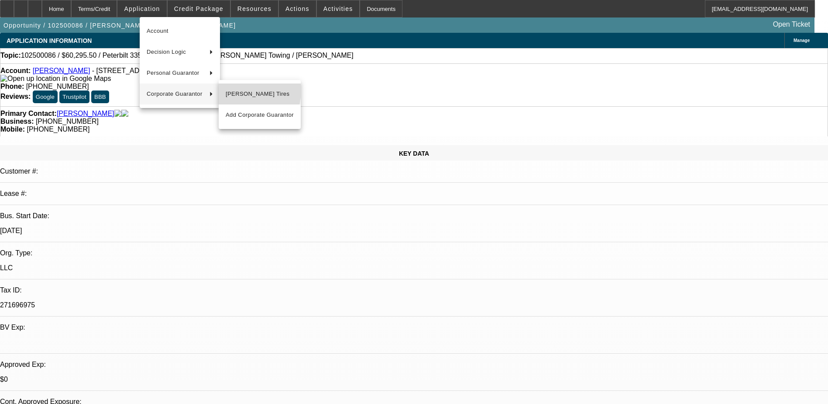
click at [232, 90] on span "Velez Tires" at bounding box center [260, 94] width 68 height 10
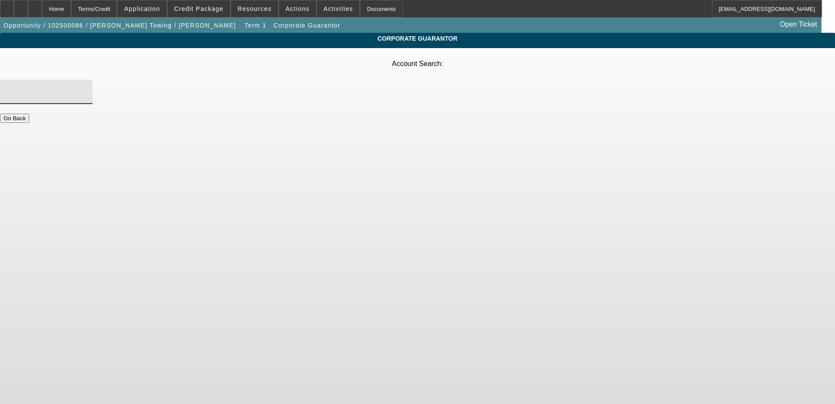
click at [86, 86] on input "Account Search" at bounding box center [46, 91] width 79 height 10
type input "velez"
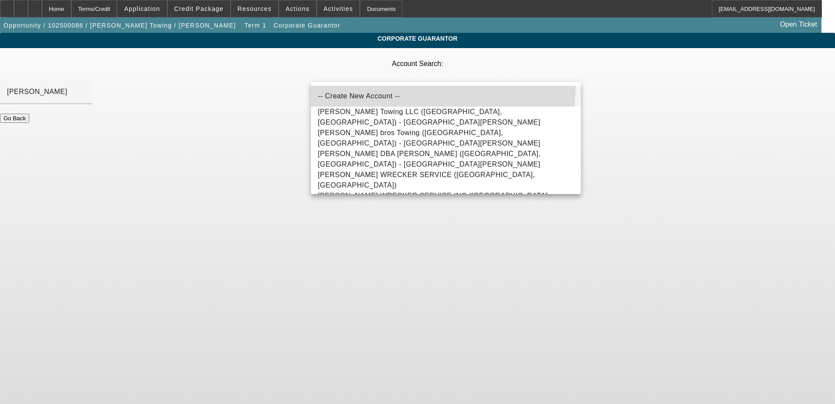
click at [417, 87] on mat-option "-- Create New Account --" at bounding box center [446, 96] width 270 height 21
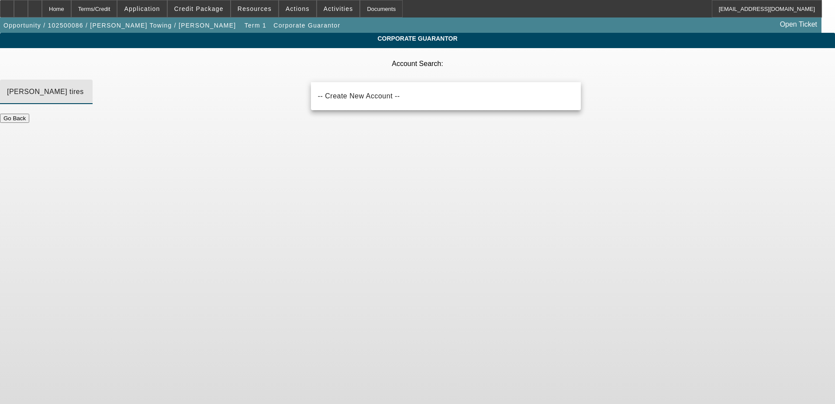
type input "velez tires"
click at [205, 79] on div "Corporate Guarantor Account Search: velez tires Go Back" at bounding box center [417, 82] width 835 height 98
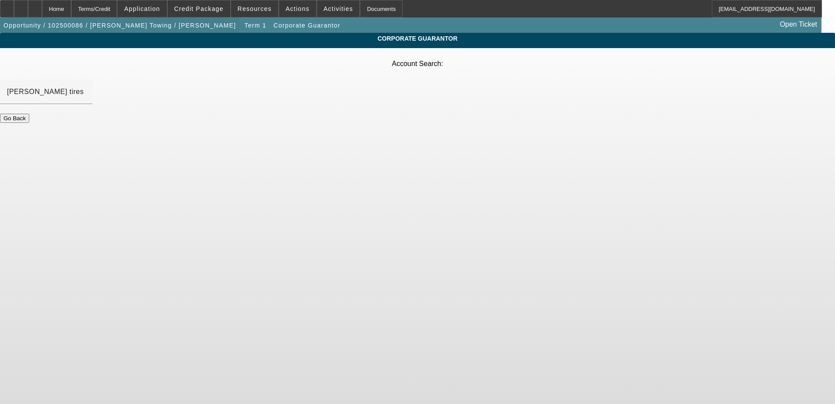
click at [148, 25] on span "Opportunity / 102500086 / Velez Towing / Velez, inocencio" at bounding box center [119, 25] width 232 height 7
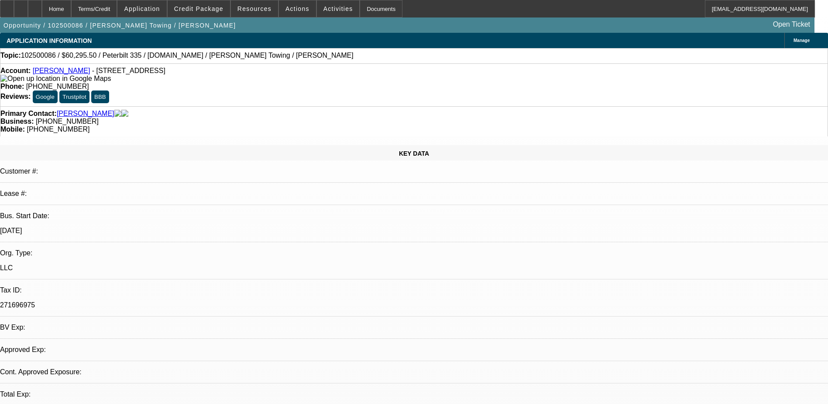
select select "0.1"
select select "2"
select select "0.1"
select select "4"
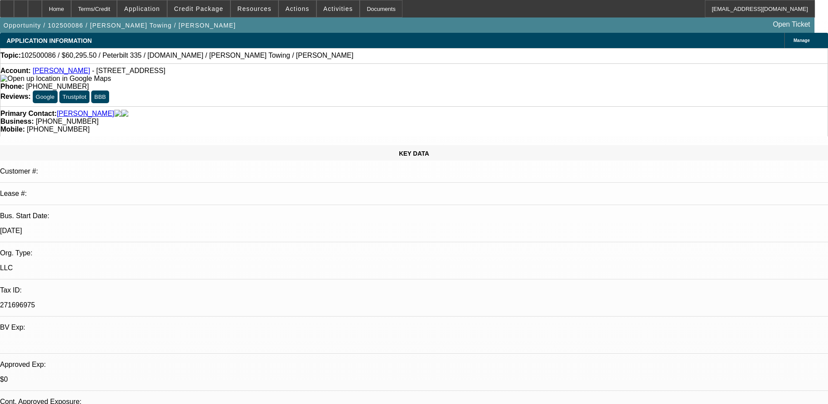
click at [794, 42] on span "Manage" at bounding box center [802, 40] width 16 height 5
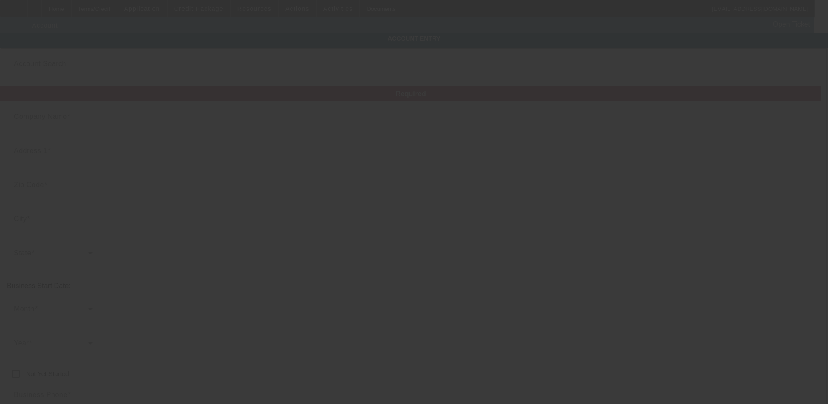
type input "Velez Towing"
type input "11 N 7th St"
type input "07109"
type input "Belleville"
type input "(973) 851-9729"
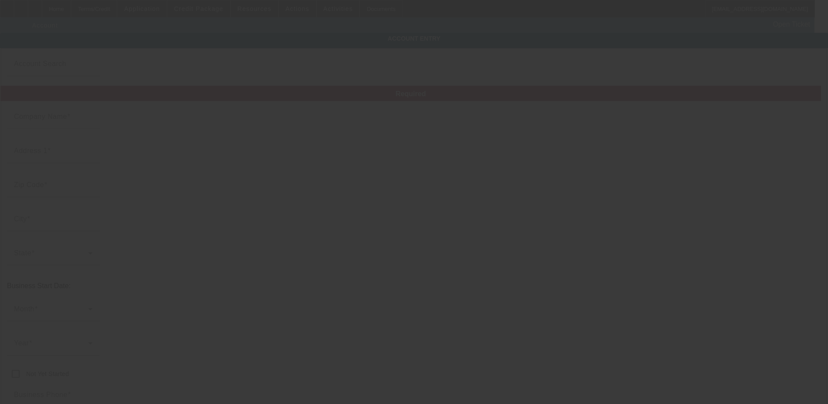
type input "carlitoway4337@gmail.com"
type input "Essex"
type input "271696975"
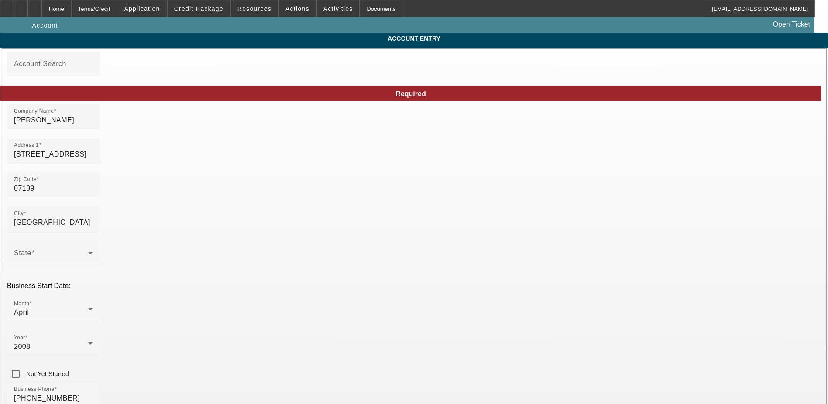
type input "10/3/2025"
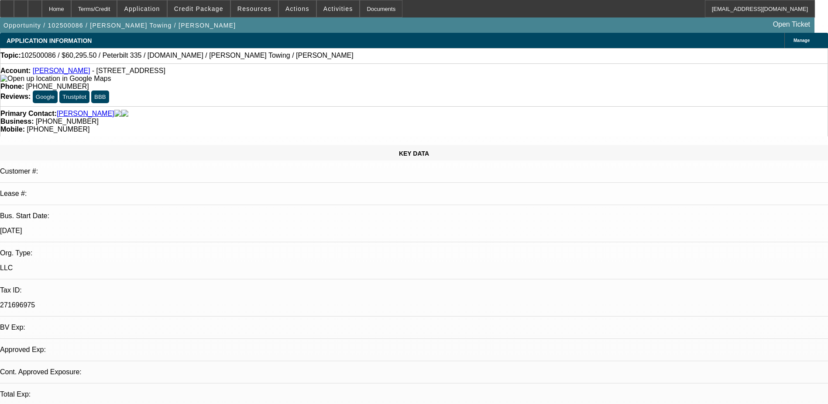
select select "0.1"
select select "2"
select select "0.1"
select select "4"
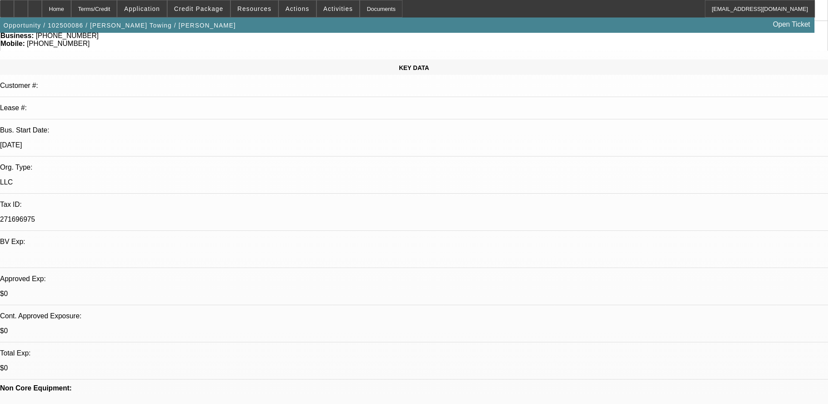
scroll to position [262, 0]
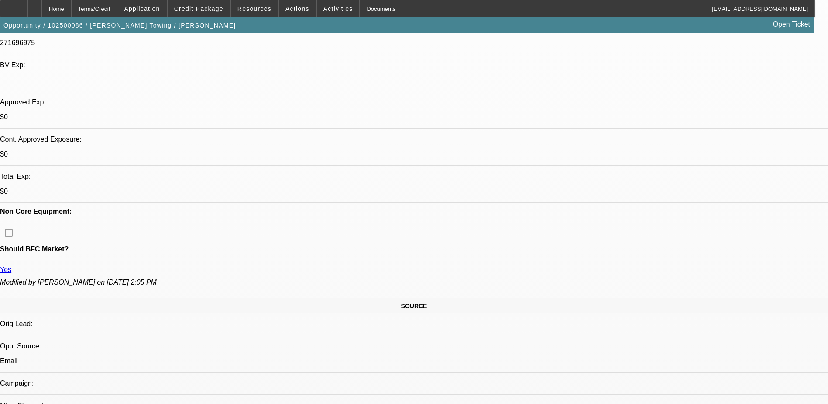
radio input "true"
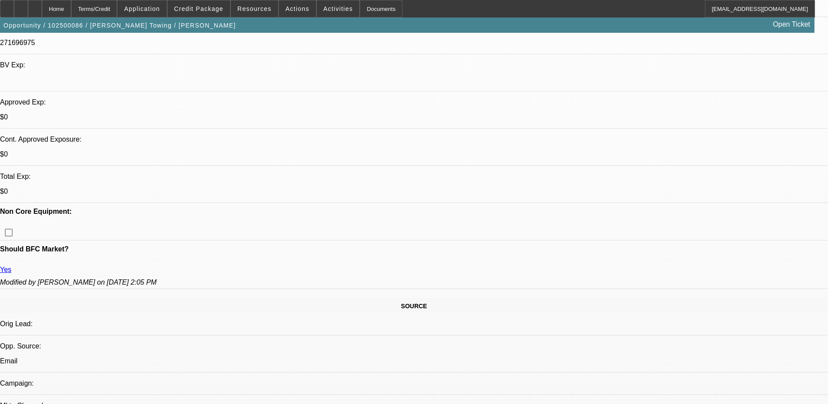
type textarea "Velez Tires Tax ID: 61-1675541"
radio input "true"
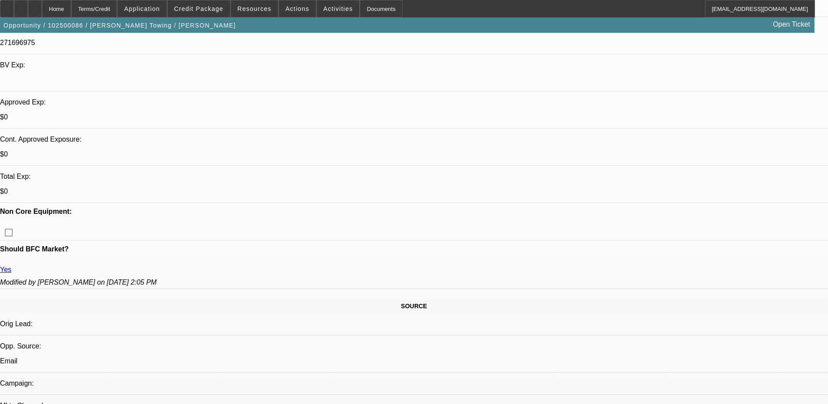
type textarea "V"
type textarea "Corporate Guarantor [PERSON_NAME] Tires Tax ID: [US_EMPLOYER_IDENTIFICATION_NUM…"
radio input "true"
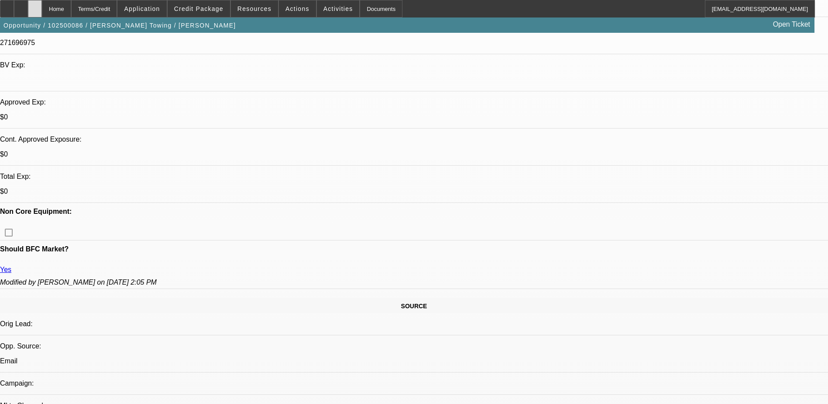
click at [42, 5] on div at bounding box center [35, 8] width 14 height 17
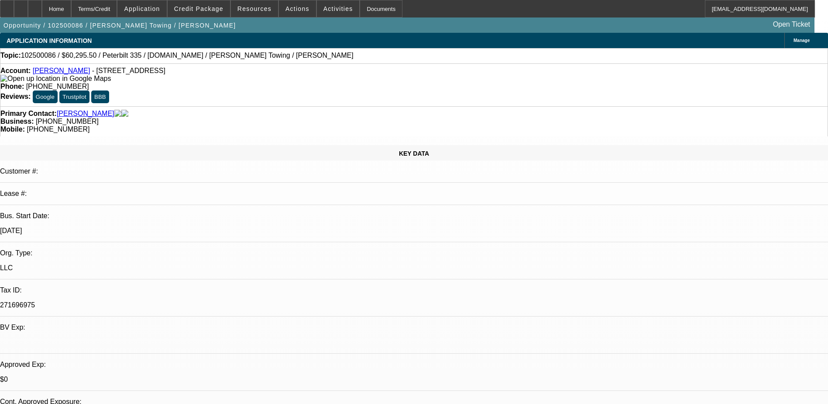
select select "0.1"
select select "2"
select select "0.1"
select select "1"
select select "2"
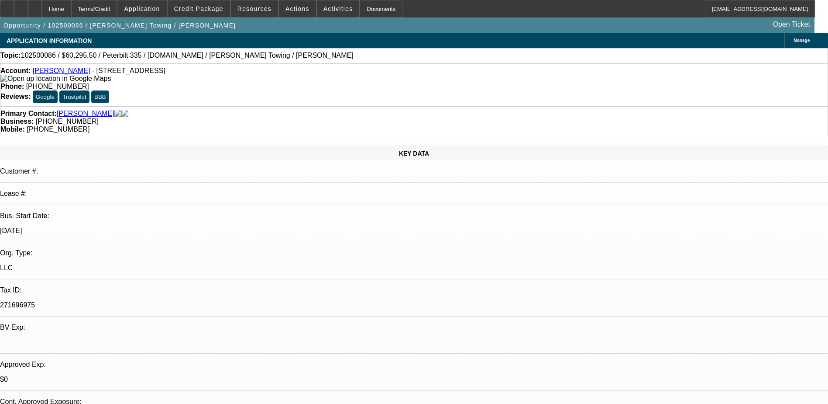
select select "4"
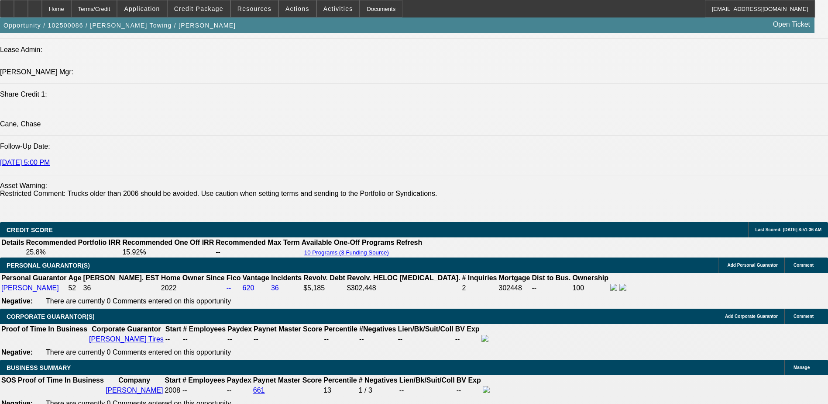
scroll to position [1135, 0]
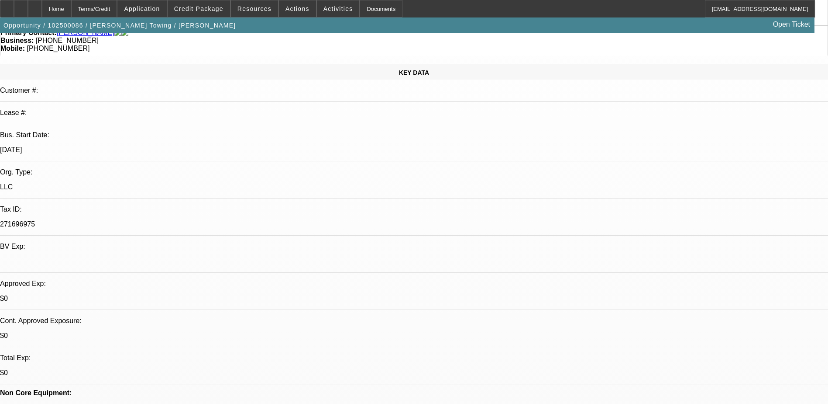
scroll to position [0, 0]
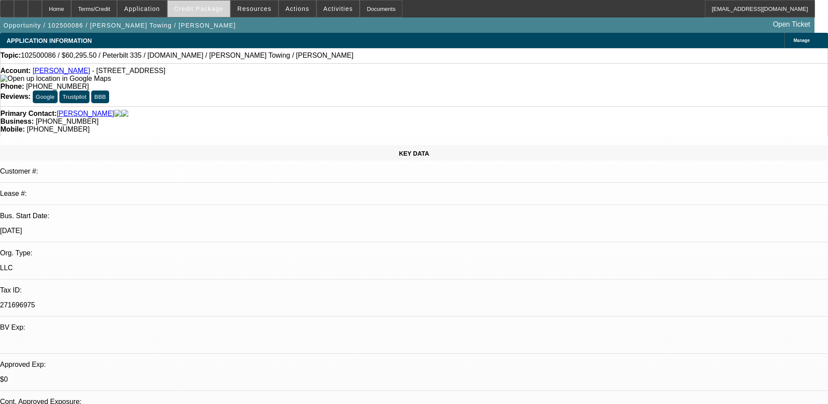
click at [188, 6] on span "Credit Package" at bounding box center [198, 8] width 49 height 7
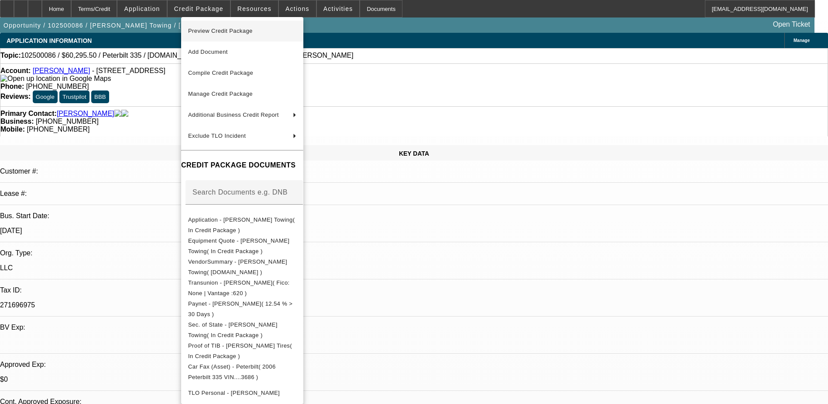
click at [229, 31] on span "Preview Credit Package" at bounding box center [220, 31] width 65 height 7
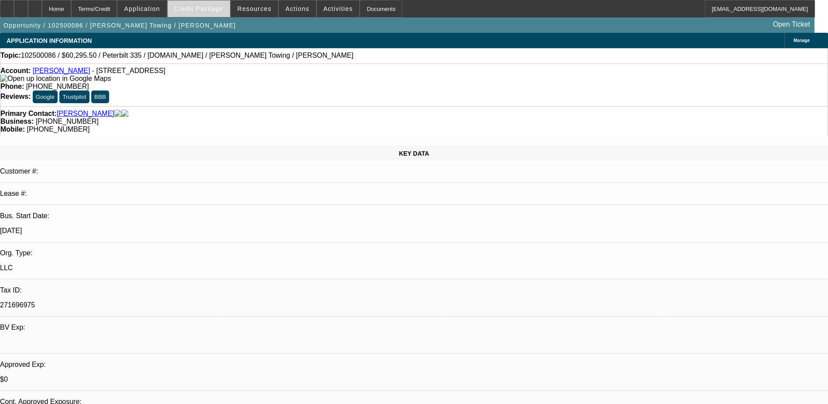
click at [199, 5] on span "Credit Package" at bounding box center [198, 8] width 49 height 7
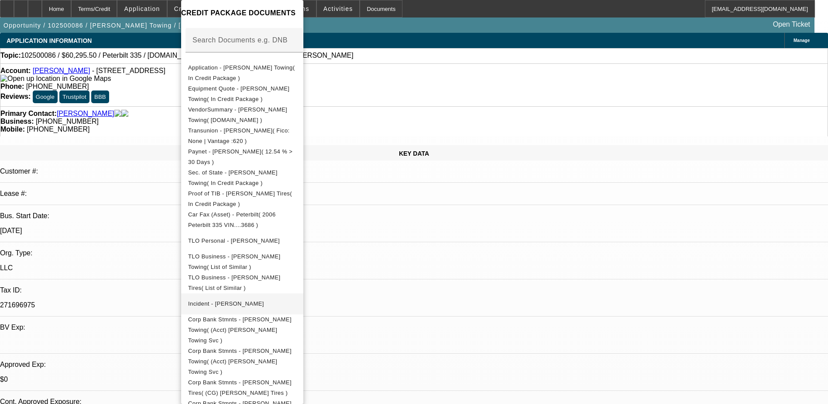
scroll to position [136, 0]
click at [262, 176] on span "Sec. of State - Velez Towing( In Credit Package )" at bounding box center [233, 176] width 90 height 17
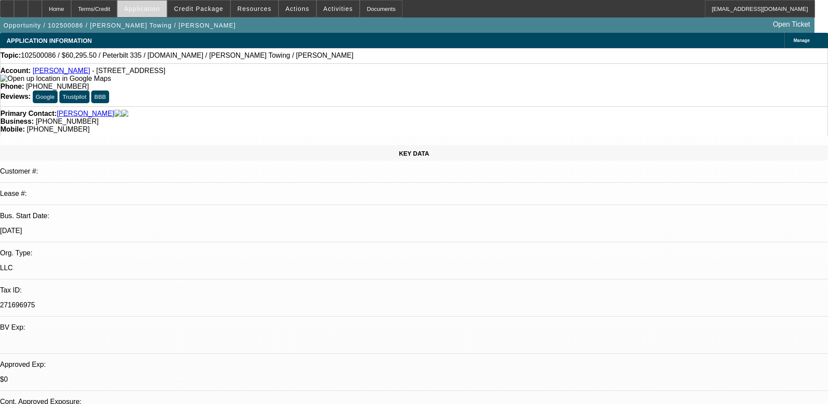
click at [159, 7] on span "Application" at bounding box center [142, 8] width 36 height 7
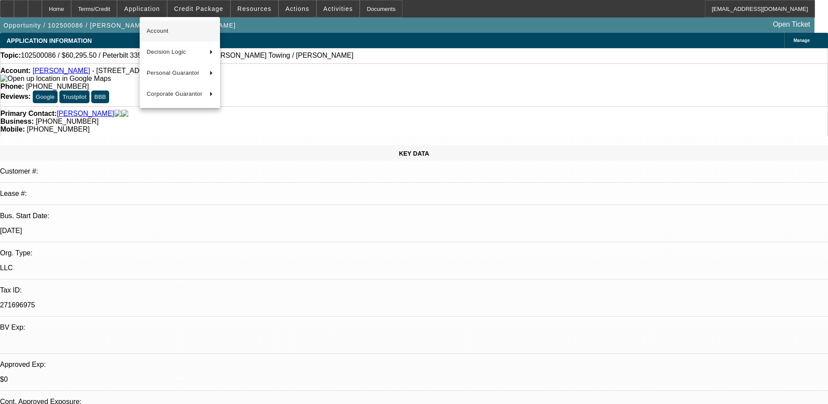
click at [170, 32] on span "Account" at bounding box center [180, 31] width 66 height 10
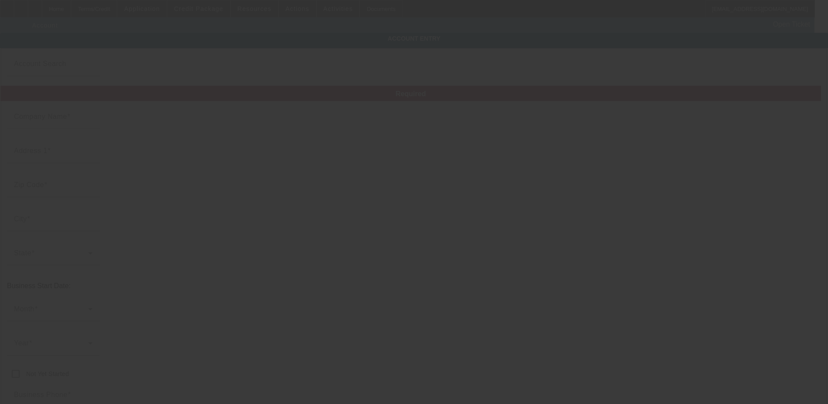
type input "Velez Towing"
type input "11 N 7th St"
type input "07109"
type input "Belleville"
type input "(973) 851-9729"
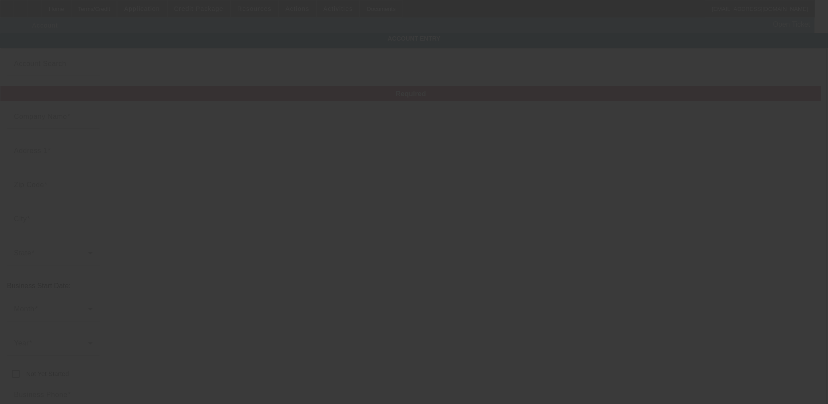
type input "carlitoway4337@gmail.com"
type input "Essex"
type input "271696975"
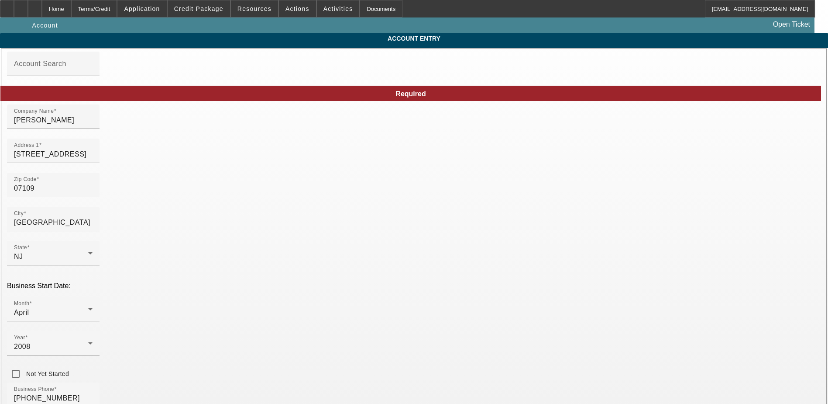
type input "10/3/2025"
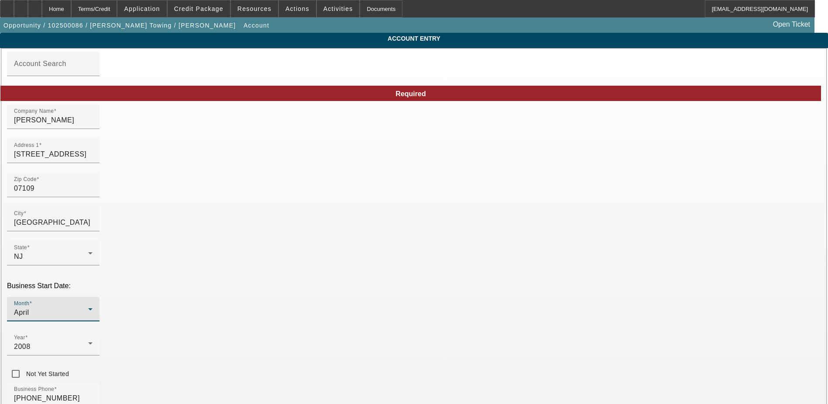
click at [96, 304] on icon at bounding box center [90, 309] width 10 height 10
click at [206, 192] on mat-option "February" at bounding box center [223, 195] width 114 height 21
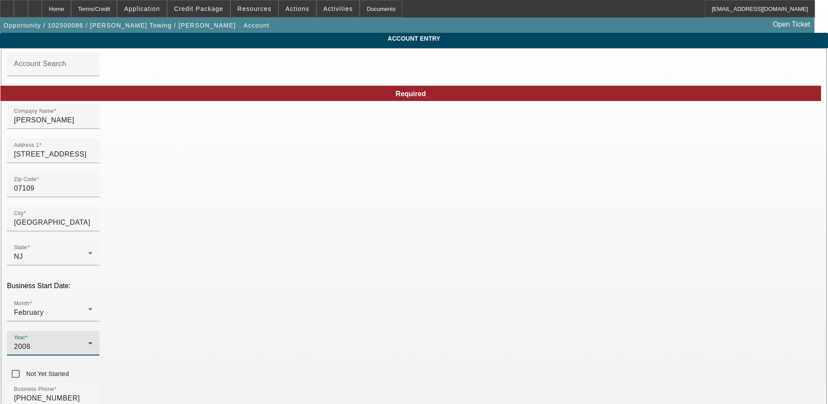
click at [96, 338] on icon at bounding box center [90, 343] width 10 height 10
click at [316, 210] on span "2012" at bounding box center [308, 209] width 17 height 10
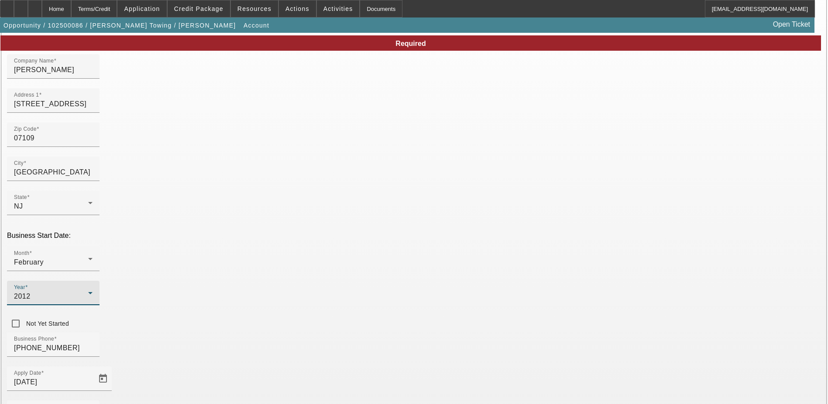
scroll to position [111, 0]
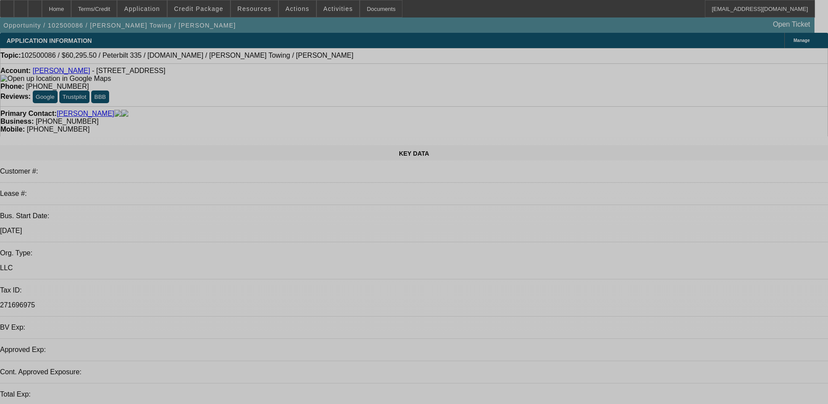
select select "0.1"
select select "2"
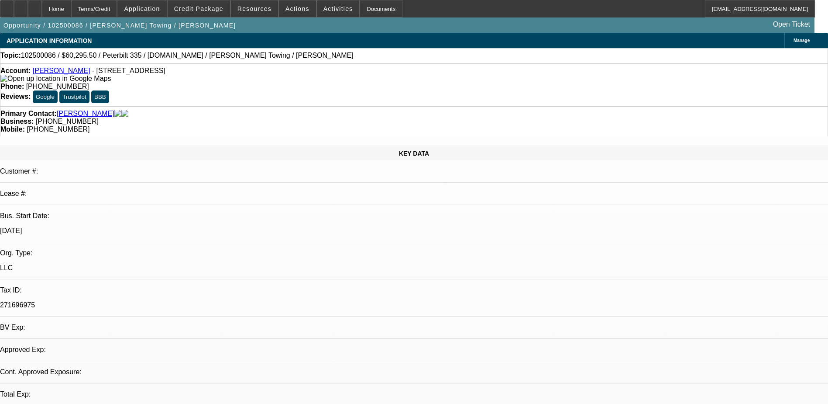
select select "2"
select select "0.1"
select select "4"
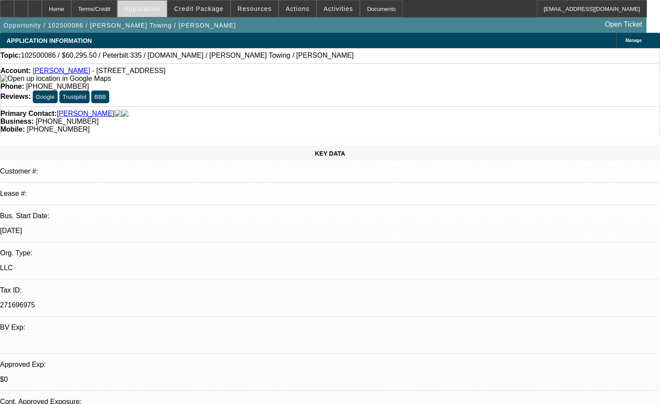
click at [160, 9] on span "Application" at bounding box center [142, 8] width 36 height 7
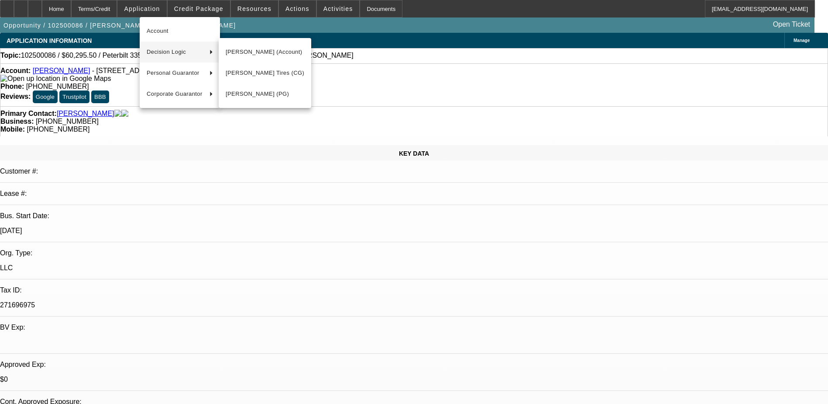
click at [417, 27] on div at bounding box center [414, 202] width 828 height 404
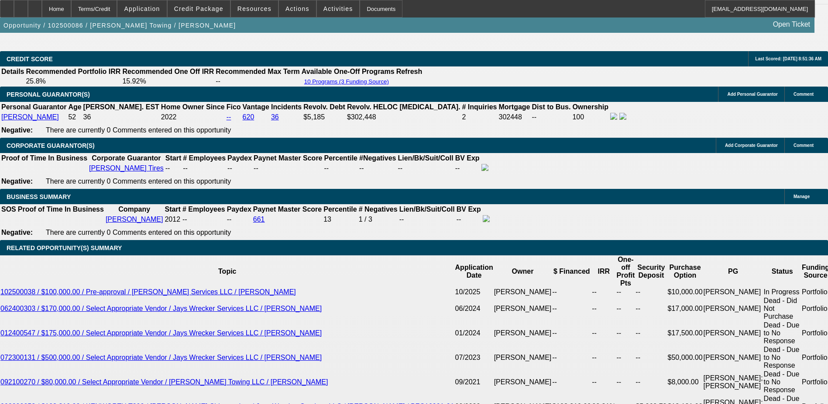
scroll to position [1485, 0]
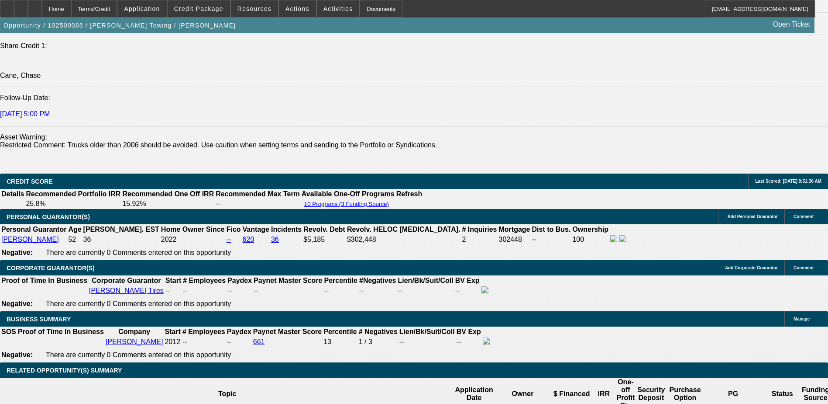
scroll to position [1135, 0]
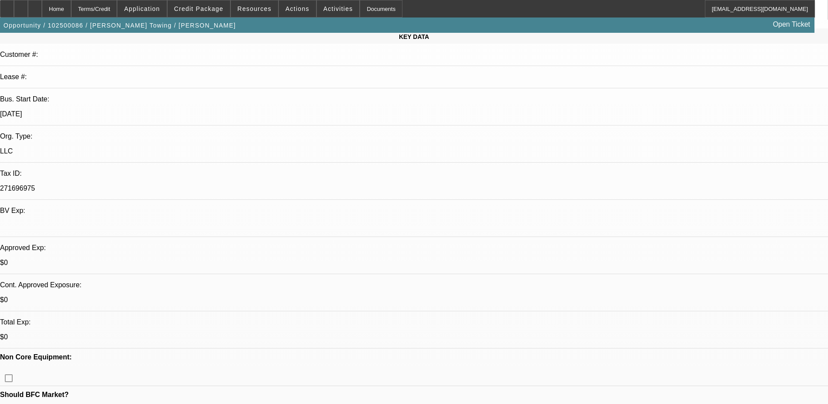
scroll to position [0, 0]
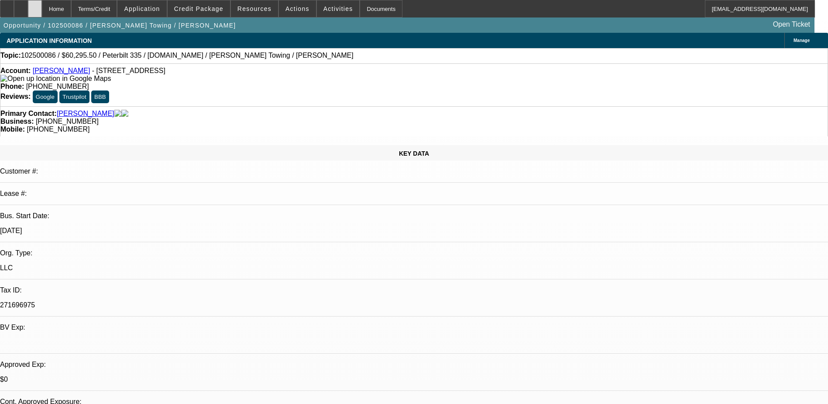
click at [42, 5] on div at bounding box center [35, 8] width 14 height 17
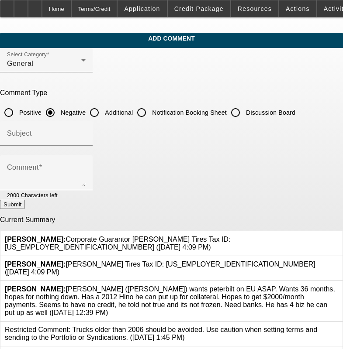
click at [338, 261] on icon at bounding box center [338, 261] width 0 height 0
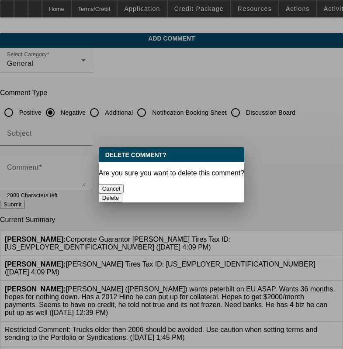
click at [123, 193] on button "Delete" at bounding box center [111, 197] width 24 height 9
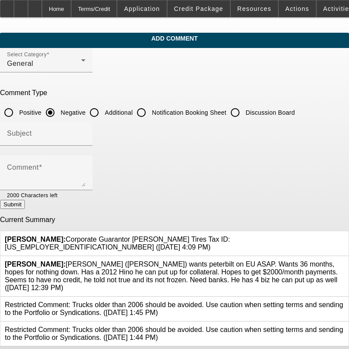
click at [345, 261] on icon at bounding box center [345, 261] width 0 height 0
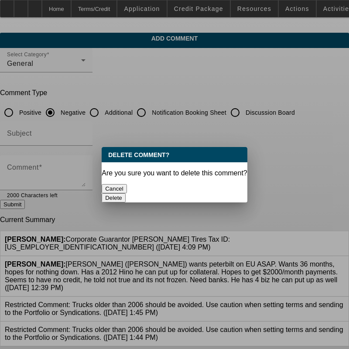
click at [126, 193] on button "Delete" at bounding box center [114, 197] width 24 height 9
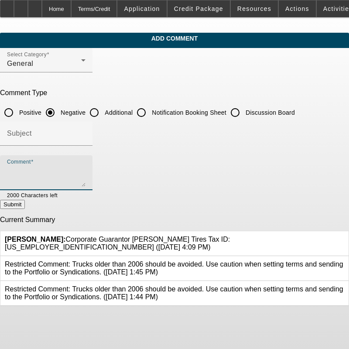
click at [86, 171] on textarea "Comment" at bounding box center [46, 176] width 79 height 21
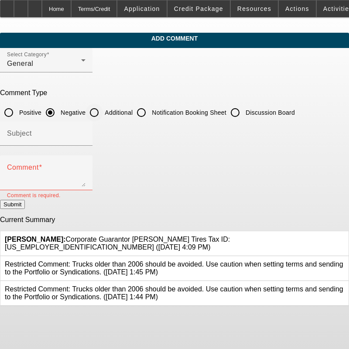
click at [103, 113] on input "Additional" at bounding box center [94, 112] width 17 height 17
radio input "true"
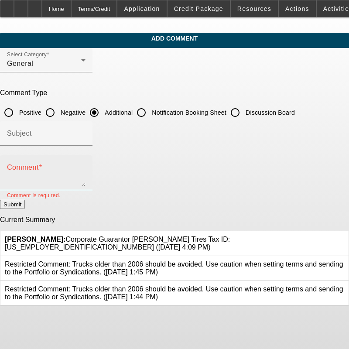
click at [86, 169] on textarea "Comment" at bounding box center [46, 176] width 79 height 21
type textarea "C"
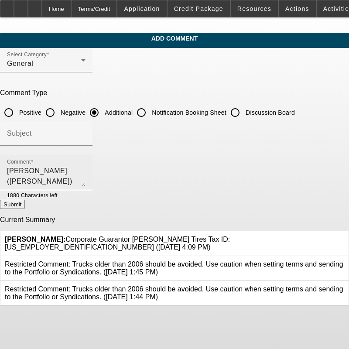
click at [86, 169] on textarea "[PERSON_NAME] ([PERSON_NAME]) [PERSON_NAME] is the sole owner of [PERSON_NAME] …" at bounding box center [46, 176] width 79 height 21
click at [86, 184] on textarea "[PERSON_NAME] ([PERSON_NAME]) [PERSON_NAME] is the sole owner of [PERSON_NAME] …" at bounding box center [46, 176] width 79 height 21
click at [86, 179] on textarea "[PERSON_NAME] ([PERSON_NAME]) [PERSON_NAME] is the sole owner of [PERSON_NAME] …" at bounding box center [46, 176] width 79 height 21
click at [86, 181] on textarea "[PERSON_NAME] ([PERSON_NAME]) [PERSON_NAME] is the sole owner of [PERSON_NAME] …" at bounding box center [46, 176] width 79 height 21
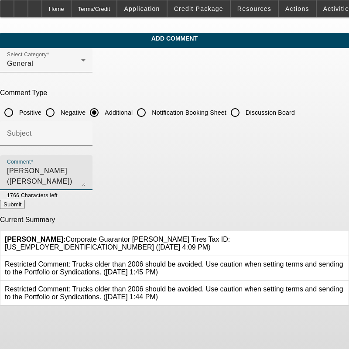
scroll to position [8, 0]
click at [86, 179] on textarea "[PERSON_NAME] ([PERSON_NAME]) [PERSON_NAME] is the sole owner of [PERSON_NAME] …" at bounding box center [46, 176] width 79 height 21
drag, startPoint x: 202, startPoint y: 183, endPoint x: 151, endPoint y: 176, distance: 51.1
click at [86, 176] on textarea "[PERSON_NAME] ([PERSON_NAME]) [PERSON_NAME] is the sole owner of [PERSON_NAME] …" at bounding box center [46, 176] width 79 height 21
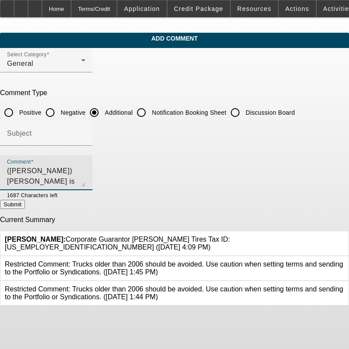
drag, startPoint x: 249, startPoint y: 182, endPoint x: 53, endPoint y: 179, distance: 196.1
click at [53, 179] on textarea "[PERSON_NAME] ([PERSON_NAME]) [PERSON_NAME] is the sole owner of [PERSON_NAME] …" at bounding box center [46, 176] width 79 height 21
click at [86, 182] on textarea "[PERSON_NAME] ([PERSON_NAME]) [PERSON_NAME] is the sole owner of [PERSON_NAME] …" at bounding box center [46, 176] width 79 height 21
click at [86, 179] on textarea "[PERSON_NAME] ([PERSON_NAME]) [PERSON_NAME] is the sole owner of [PERSON_NAME] …" at bounding box center [46, 176] width 79 height 21
click at [86, 178] on textarea "[PERSON_NAME] ([PERSON_NAME]) [PERSON_NAME] is the sole owner of [PERSON_NAME] …" at bounding box center [46, 176] width 79 height 21
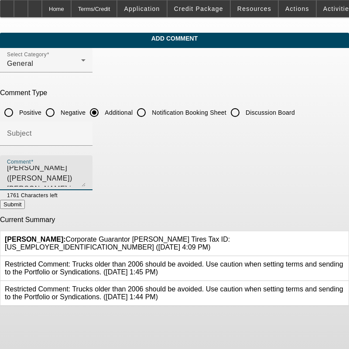
scroll to position [0, 0]
click at [63, 180] on textarea "[PERSON_NAME] ([PERSON_NAME]) [PERSON_NAME] is the sole owner of [PERSON_NAME] …" at bounding box center [46, 176] width 79 height 21
click at [86, 178] on textarea "[PERSON_NAME] ([PERSON_NAME]) [PERSON_NAME] is the sole owner of [PERSON_NAME] …" at bounding box center [46, 176] width 79 height 21
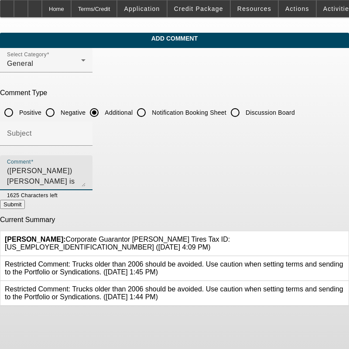
click at [86, 179] on textarea "[PERSON_NAME] ([PERSON_NAME]) [PERSON_NAME] is the sole owner of [PERSON_NAME] …" at bounding box center [46, 176] width 79 height 21
click at [86, 178] on textarea "[PERSON_NAME] ([PERSON_NAME]) [PERSON_NAME] is the sole owner of [PERSON_NAME] …" at bounding box center [46, 176] width 79 height 21
click at [86, 176] on textarea "[PERSON_NAME] ([PERSON_NAME]) [PERSON_NAME] is the sole owner of [PERSON_NAME] …" at bounding box center [46, 176] width 79 height 21
drag, startPoint x: 131, startPoint y: 178, endPoint x: 100, endPoint y: 179, distance: 31.0
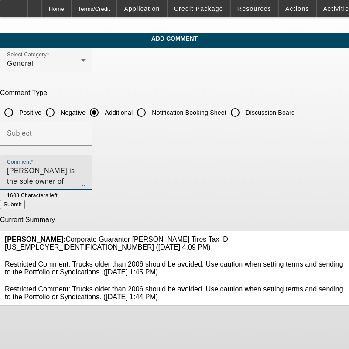
click at [86, 179] on textarea "[PERSON_NAME] ([PERSON_NAME]) [PERSON_NAME] is the sole owner of [PERSON_NAME] …" at bounding box center [46, 176] width 79 height 21
click at [86, 177] on textarea "[PERSON_NAME] ([PERSON_NAME]) [PERSON_NAME] is the sole owner of [PERSON_NAME] …" at bounding box center [46, 176] width 79 height 21
drag, startPoint x: 112, startPoint y: 183, endPoint x: 7, endPoint y: 146, distance: 111.2
click at [2, 145] on app-comments-manage "Add Comment Select Category General Comment Type Positive Negative Additional N…" at bounding box center [174, 170] width 349 height 274
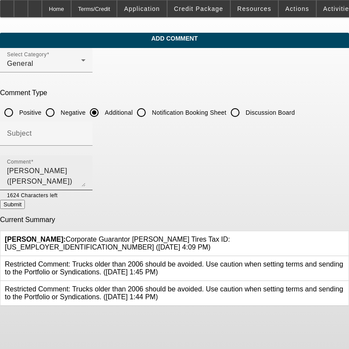
drag, startPoint x: 155, startPoint y: 180, endPoint x: 127, endPoint y: 182, distance: 28.0
click at [86, 180] on textarea "[PERSON_NAME] ([PERSON_NAME]) [PERSON_NAME] is the sole owner of [PERSON_NAME] …" at bounding box center [46, 176] width 79 height 21
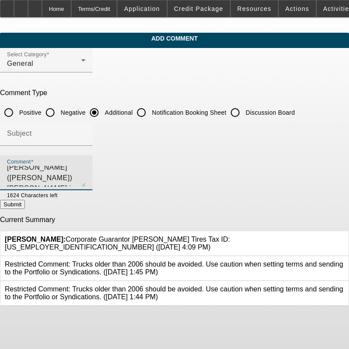
click at [86, 175] on textarea "[PERSON_NAME] ([PERSON_NAME]) [PERSON_NAME] is the sole owner of [PERSON_NAME] …" at bounding box center [46, 176] width 79 height 21
paste textarea "t his auto shop and his contracts"
click at [24, 181] on div "Comment [PERSON_NAME] ([PERSON_NAME]) [PERSON_NAME] is the sole owner of [PERSO…" at bounding box center [46, 172] width 93 height 35
click at [24, 182] on div "Comment [PERSON_NAME] ([PERSON_NAME]) [PERSON_NAME] is the sole owner of [PERSO…" at bounding box center [46, 172] width 93 height 35
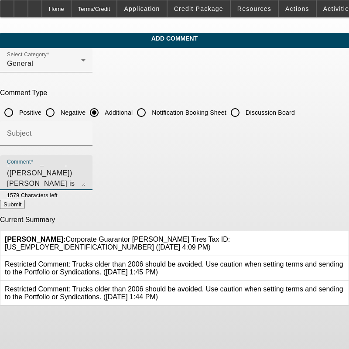
click at [86, 181] on textarea "[PERSON_NAME] ([PERSON_NAME]) [PERSON_NAME] is the sole owner of [PERSON_NAME] …" at bounding box center [46, 176] width 79 height 21
click at [86, 183] on textarea "[PERSON_NAME] ([PERSON_NAME]) [PERSON_NAME] is the sole owner of [PERSON_NAME] …" at bounding box center [46, 176] width 79 height 21
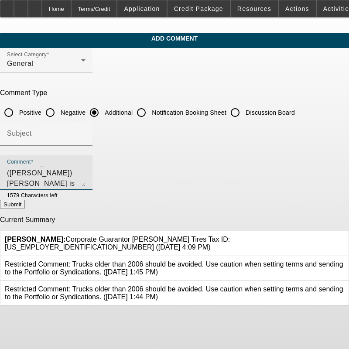
click at [86, 183] on textarea "[PERSON_NAME] ([PERSON_NAME]) [PERSON_NAME] is the sole owner of [PERSON_NAME] …" at bounding box center [46, 176] width 79 height 21
click at [86, 173] on textarea "[PERSON_NAME] ([PERSON_NAME]) [PERSON_NAME] is the sole owner of [PERSON_NAME] …" at bounding box center [46, 176] width 79 height 21
click at [86, 171] on textarea "[PERSON_NAME] ([PERSON_NAME]) [PERSON_NAME] is the sole owner of [PERSON_NAME] …" at bounding box center [46, 176] width 79 height 21
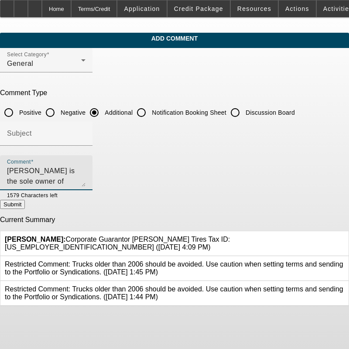
click at [86, 171] on textarea "[PERSON_NAME] ([PERSON_NAME]) [PERSON_NAME] is the sole owner of [PERSON_NAME] …" at bounding box center [46, 176] width 79 height 21
type textarea "[PERSON_NAME] ([PERSON_NAME]) [PERSON_NAME] is the sole owner of [PERSON_NAME] …"
click at [86, 172] on textarea "[PERSON_NAME] ([PERSON_NAME]) [PERSON_NAME] is the sole owner of [PERSON_NAME] …" at bounding box center [46, 176] width 79 height 21
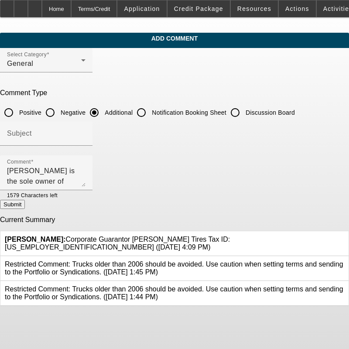
click at [25, 208] on button "Submit" at bounding box center [12, 204] width 25 height 9
radio input "true"
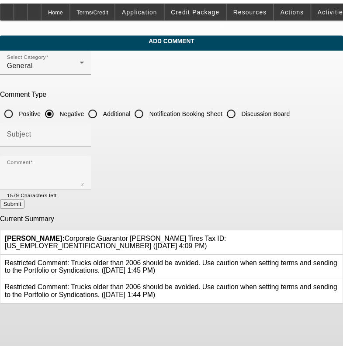
scroll to position [0, 0]
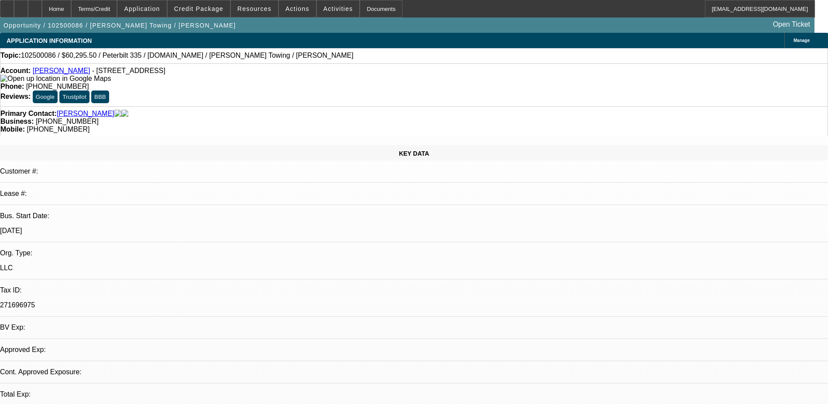
select select "0.1"
select select "2"
select select "0.1"
select select "4"
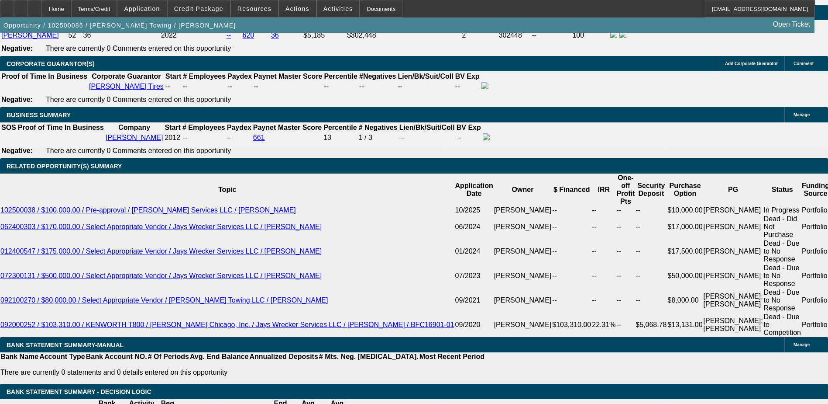
scroll to position [1485, 0]
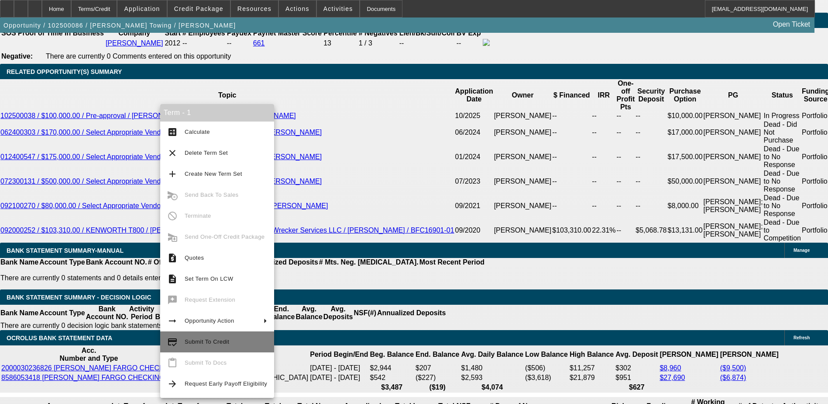
click at [209, 339] on span "Submit To Credit" at bounding box center [207, 341] width 45 height 7
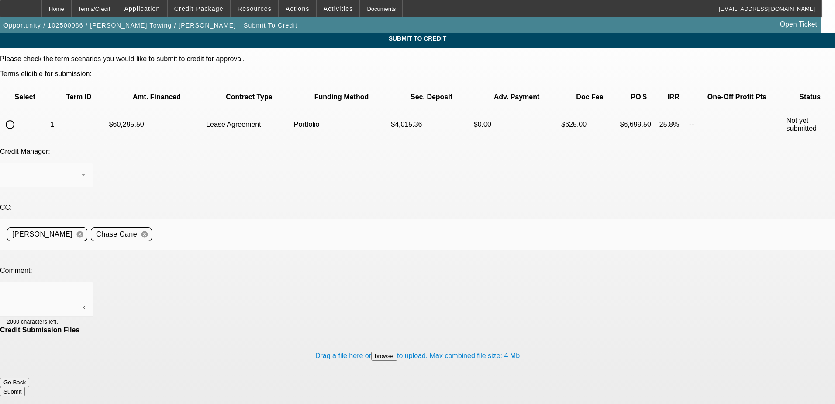
click at [93, 162] on mat-form-field at bounding box center [46, 179] width 93 height 34
click at [19, 116] on input "radio" at bounding box center [9, 124] width 17 height 17
radio input "true"
click at [89, 169] on icon at bounding box center [83, 174] width 10 height 10
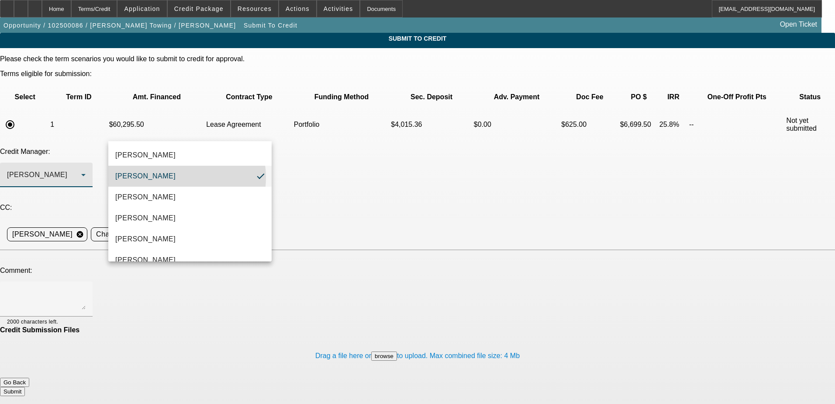
click at [180, 177] on mat-option "[PERSON_NAME]" at bounding box center [189, 176] width 163 height 21
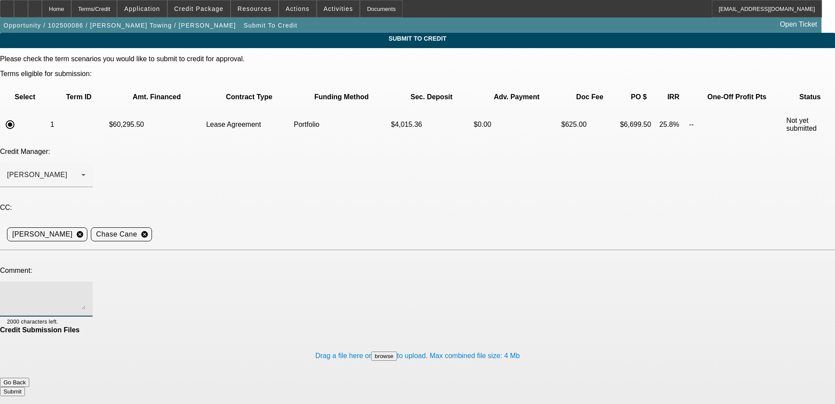
click at [86, 288] on textarea at bounding box center [46, 298] width 79 height 21
click at [86, 288] on textarea "Hi [PERSON_NAME], can you review this for a port approval? Write up in Addition…" at bounding box center [46, 298] width 79 height 21
type textarea "Hi [PERSON_NAME], can you review this for a port approval? Write up in Addition…"
click at [25, 386] on button "Submit" at bounding box center [12, 390] width 25 height 9
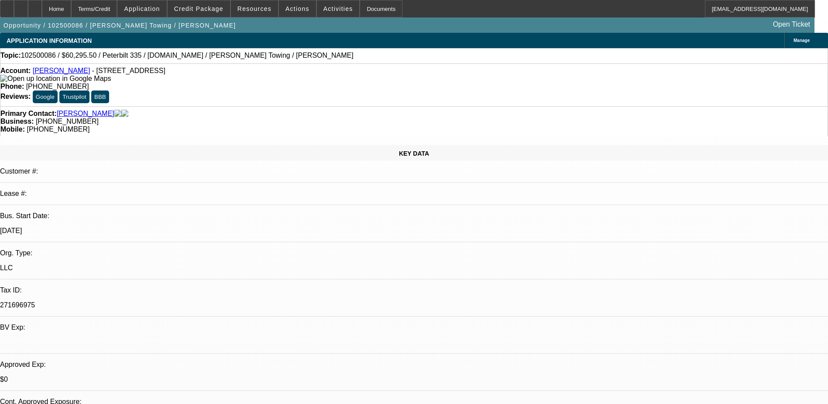
select select "0.1"
select select "2"
select select "0.1"
select select "4"
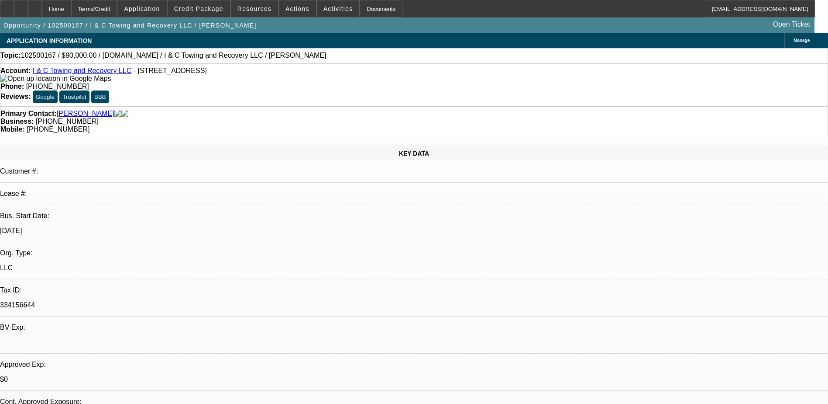
select select "0"
select select "2"
select select "0.1"
select select "4"
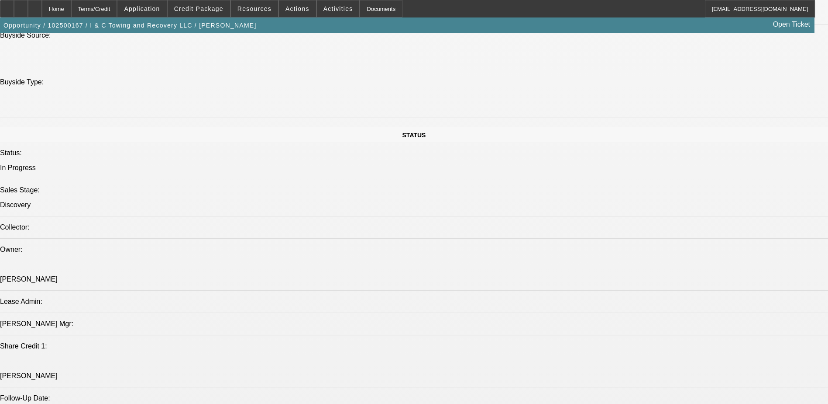
scroll to position [699, 0]
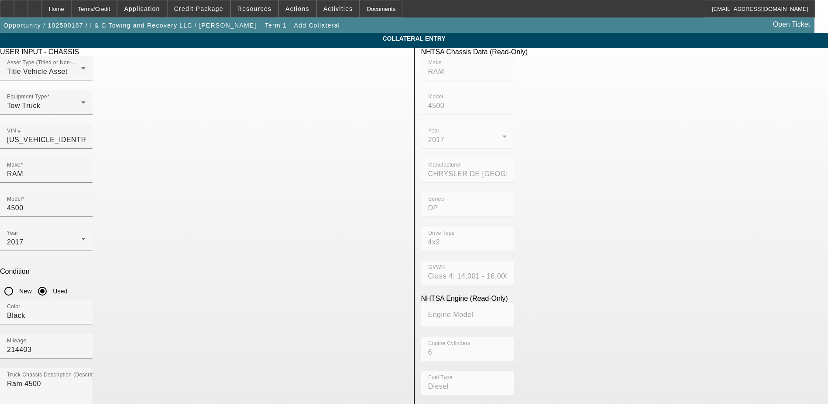
scroll to position [131, 0]
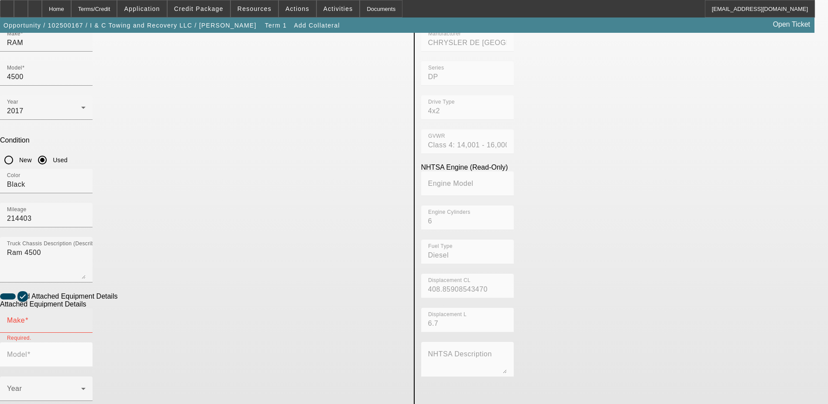
click at [86, 318] on input "Make" at bounding box center [46, 323] width 79 height 10
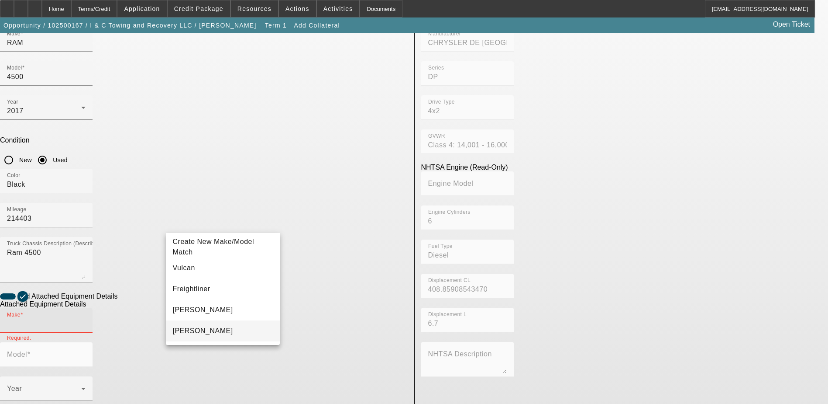
click at [209, 328] on mat-option "[PERSON_NAME]" at bounding box center [223, 330] width 114 height 21
type input "[PERSON_NAME]"
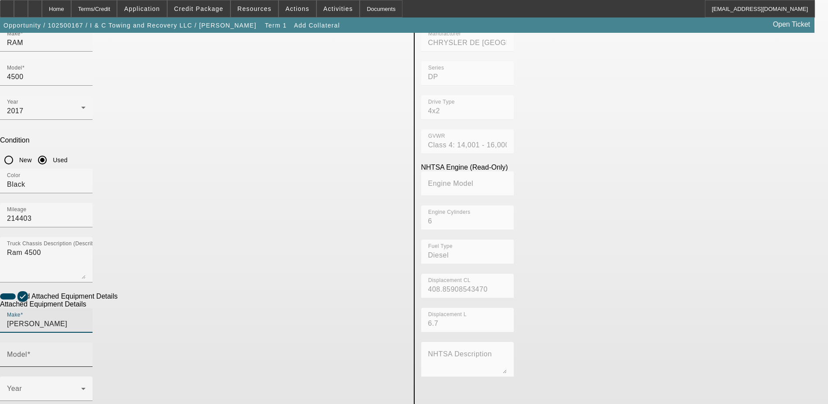
click at [86, 352] on input "Model" at bounding box center [46, 357] width 79 height 10
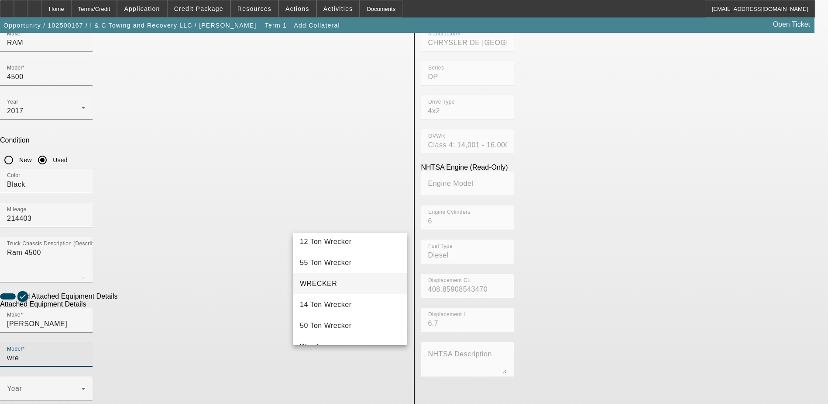
click at [343, 274] on mat-option "WRECKER" at bounding box center [350, 283] width 114 height 21
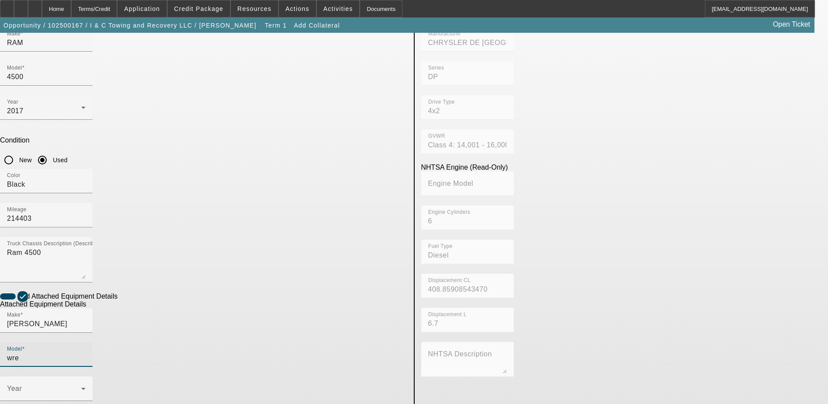
type input "WRECKER"
radio input "true"
click at [81, 386] on span at bounding box center [44, 391] width 74 height 10
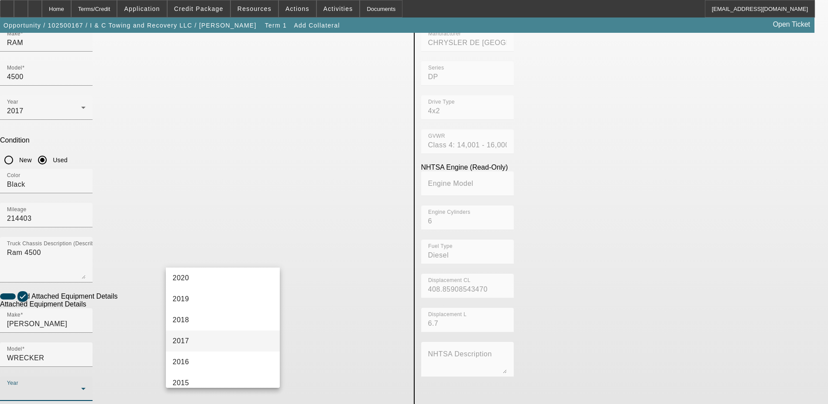
scroll to position [175, 0]
click at [200, 338] on mat-option "2017" at bounding box center [223, 337] width 114 height 21
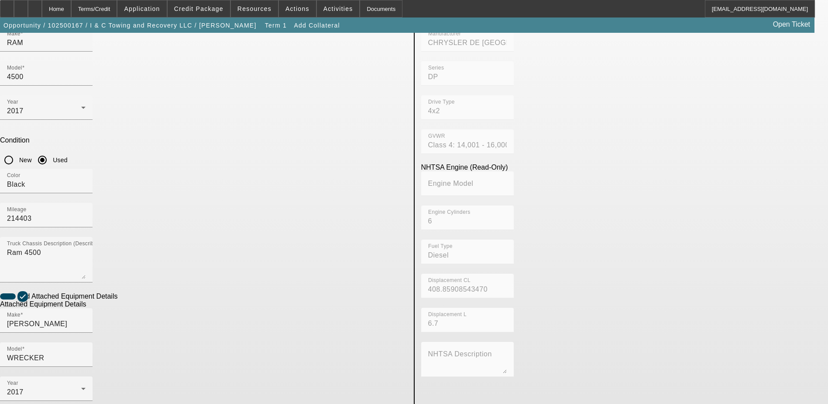
checkbox input "true"
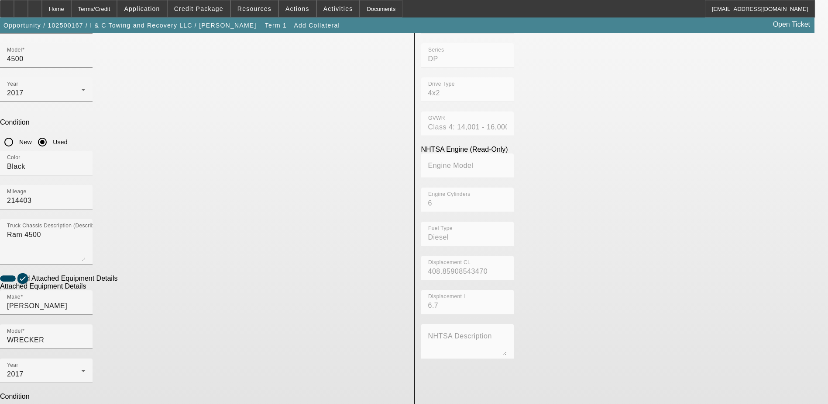
scroll to position [159, 0]
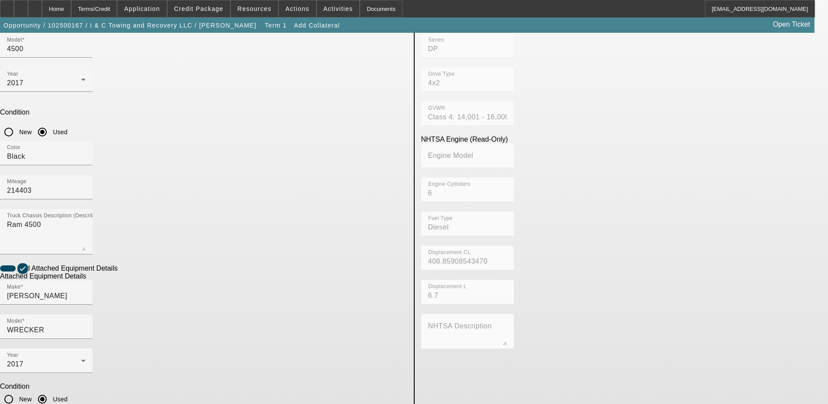
type textarea "[PERSON_NAME]"
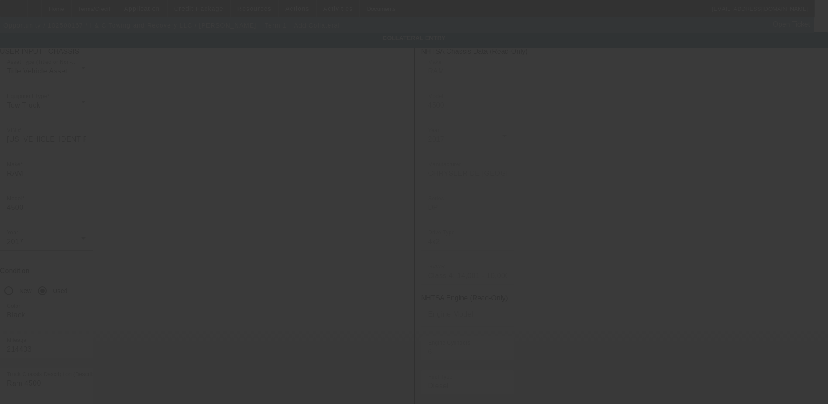
scroll to position [0, 0]
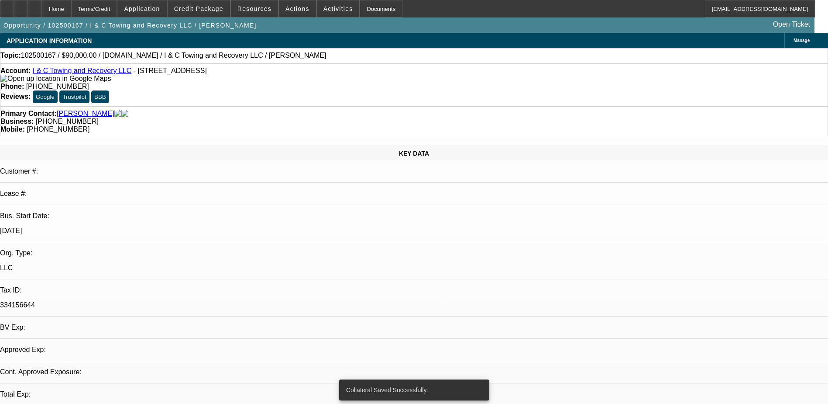
select select "0"
select select "2"
select select "0.1"
select select "4"
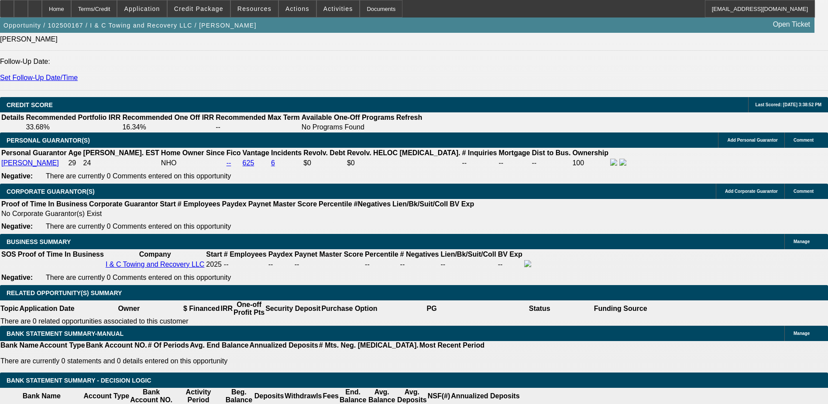
scroll to position [1208, 0]
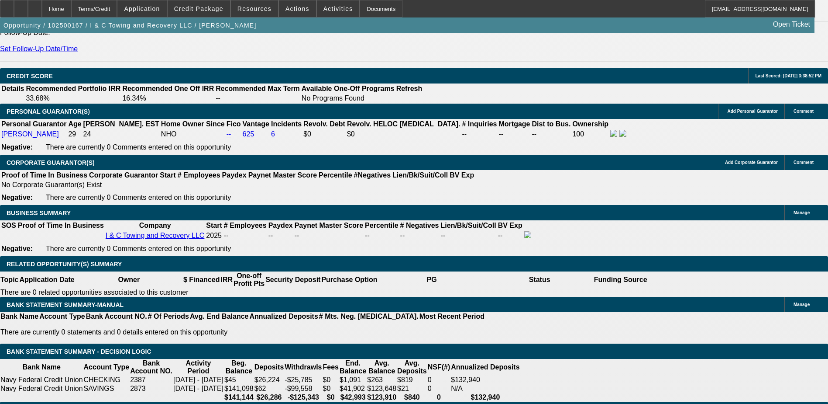
click at [549, 226] on div "APPLICATION INFORMATION [GEOGRAPHIC_DATA] Topic: 102500167 / $90,000.00 / [DOMA…" at bounding box center [414, 251] width 828 height 2853
click at [551, 227] on div "APPLICATION INFORMATION [GEOGRAPHIC_DATA] Topic: 102500167 / $90,000.00 / [DOMA…" at bounding box center [414, 251] width 828 height 2853
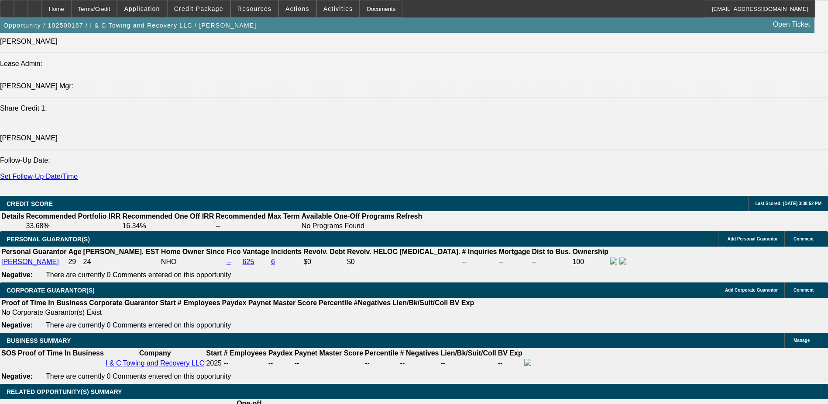
scroll to position [1077, 0]
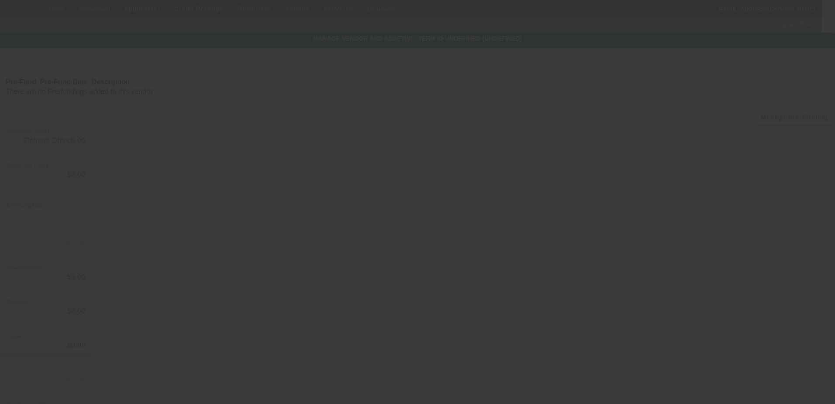
type input "$90,000.00"
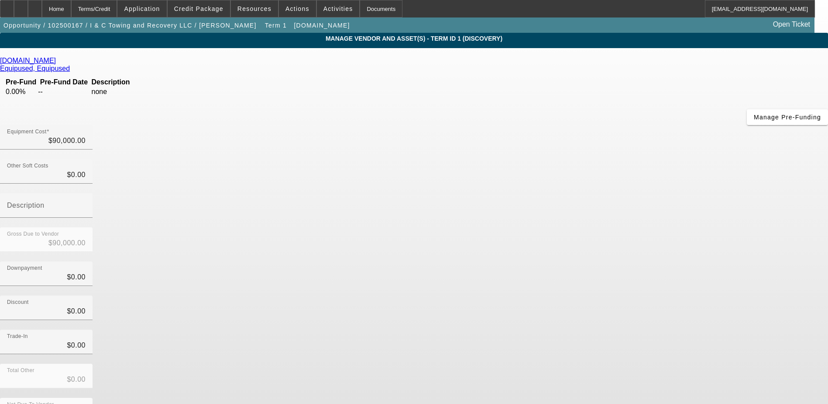
click at [58, 62] on icon at bounding box center [58, 60] width 0 height 7
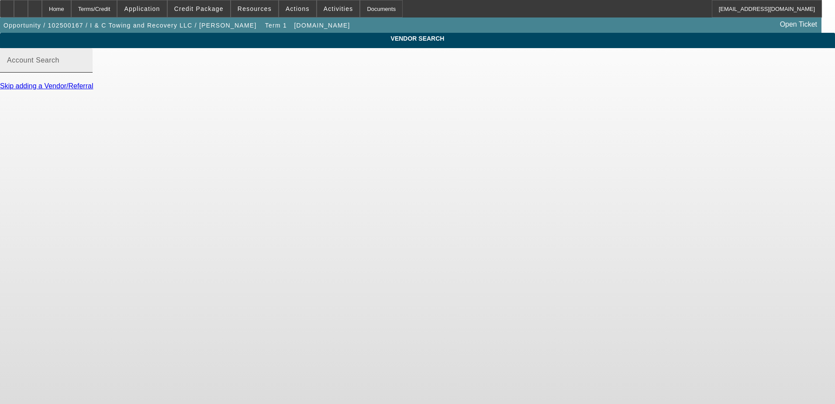
click at [86, 72] on div "Account Search" at bounding box center [46, 60] width 79 height 24
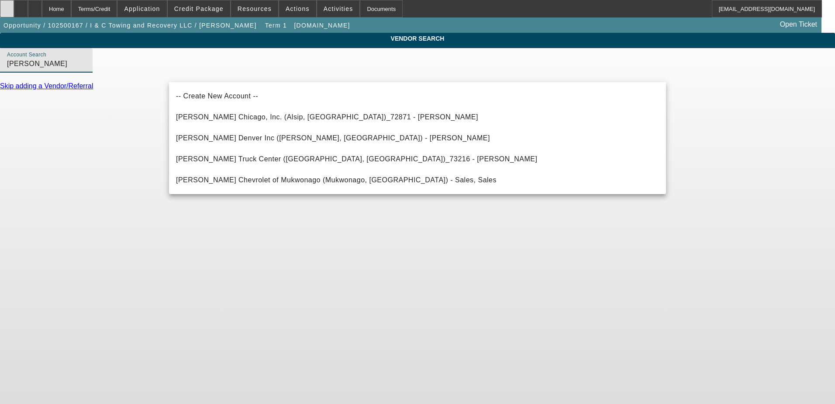
type input "[PERSON_NAME]"
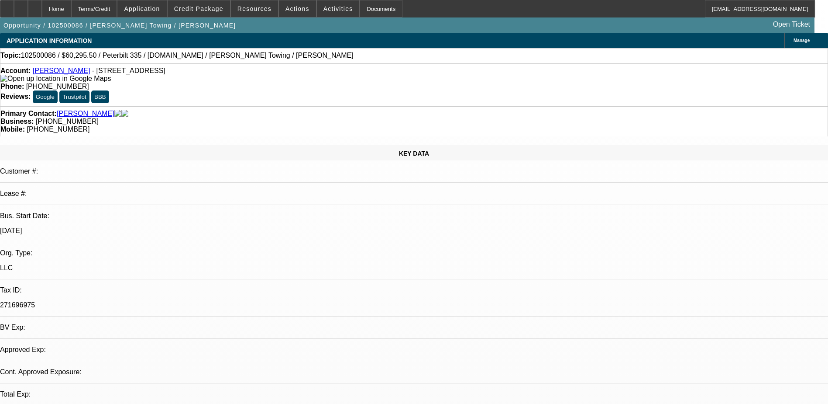
select select "0.1"
select select "2"
select select "0.1"
select select "1"
select select "2"
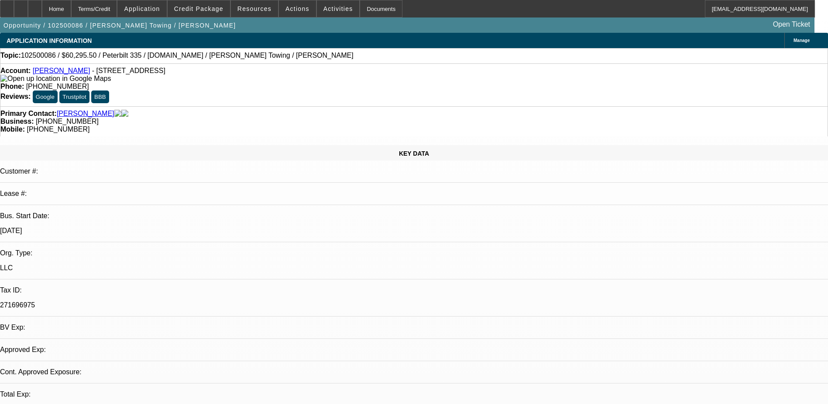
select select "4"
click at [208, 10] on span "Credit Package" at bounding box center [198, 8] width 49 height 7
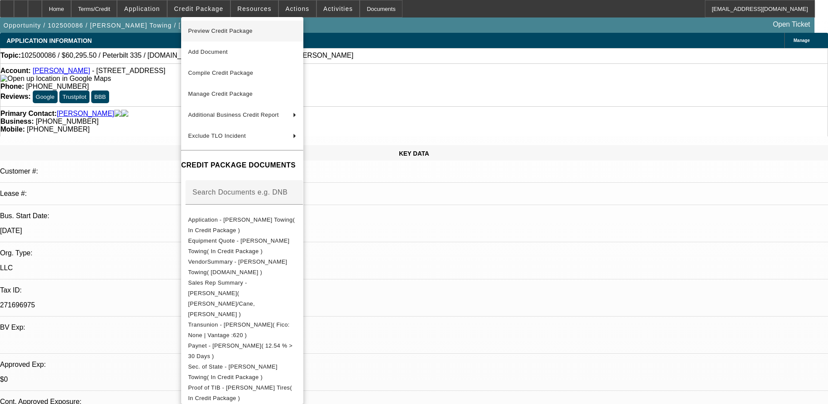
click at [297, 30] on span "Preview Credit Package" at bounding box center [242, 31] width 108 height 10
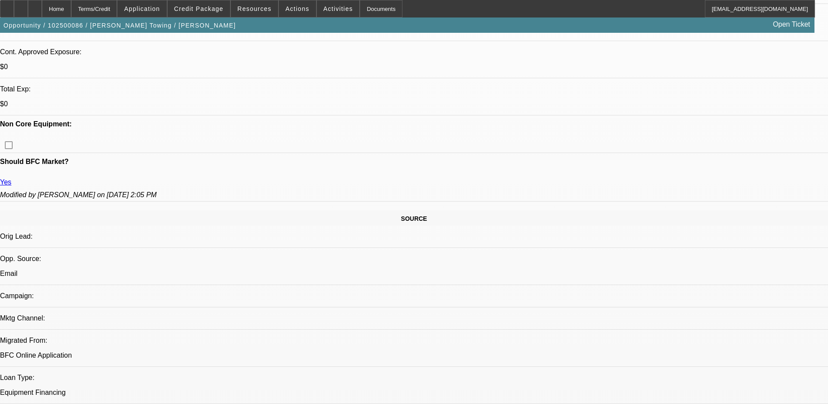
scroll to position [306, 0]
